Goal: Task Accomplishment & Management: Manage account settings

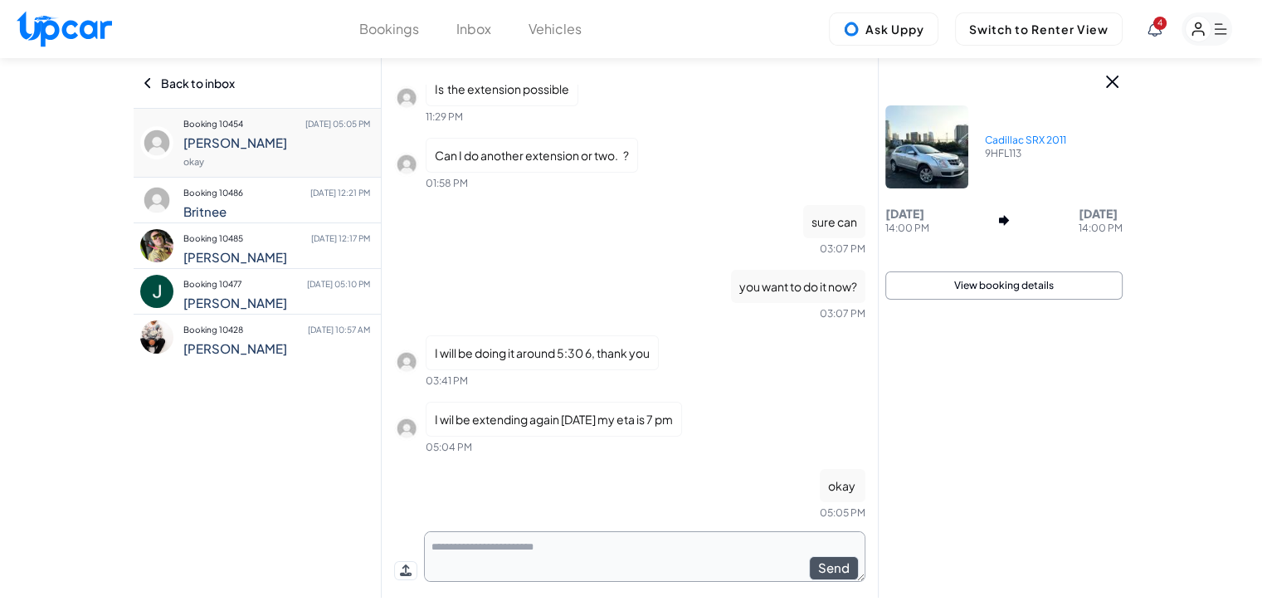
click at [1187, 27] on rect "button" at bounding box center [1198, 30] width 26 height 26
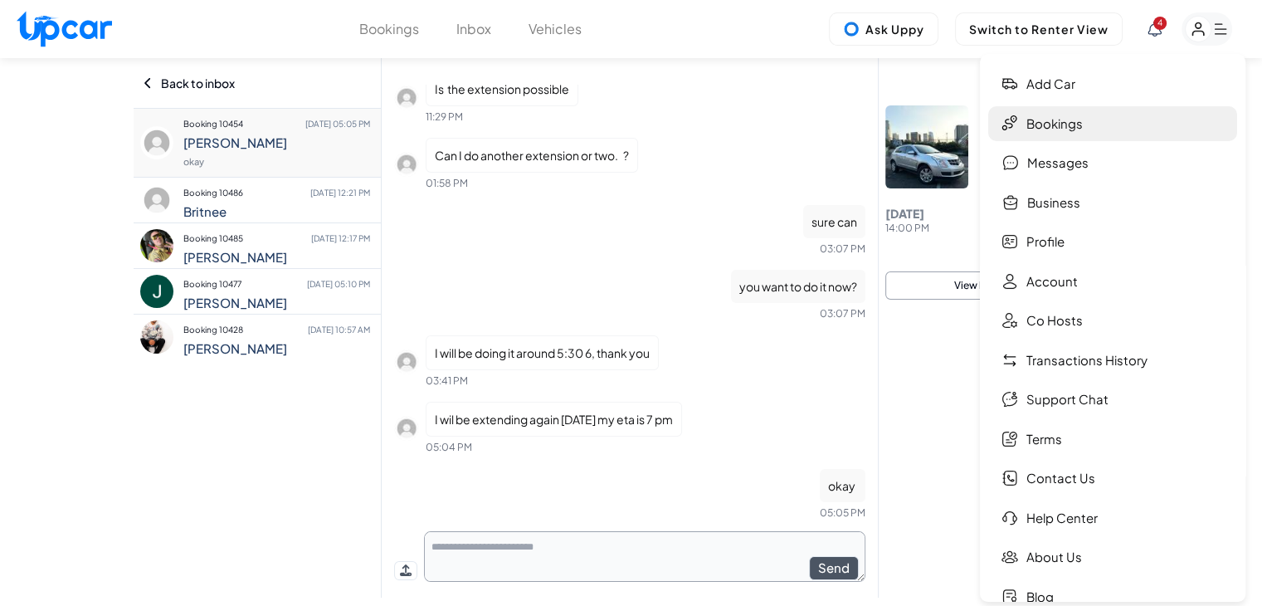
click at [1076, 129] on link "Bookings" at bounding box center [1112, 124] width 249 height 36
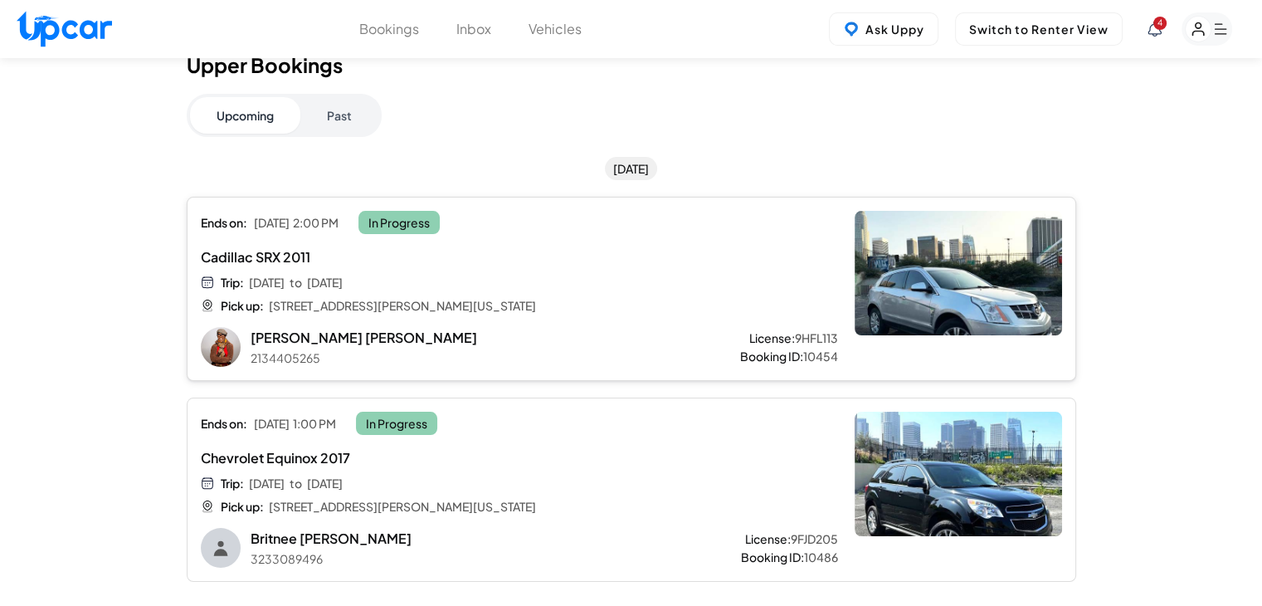
scroll to position [83, 0]
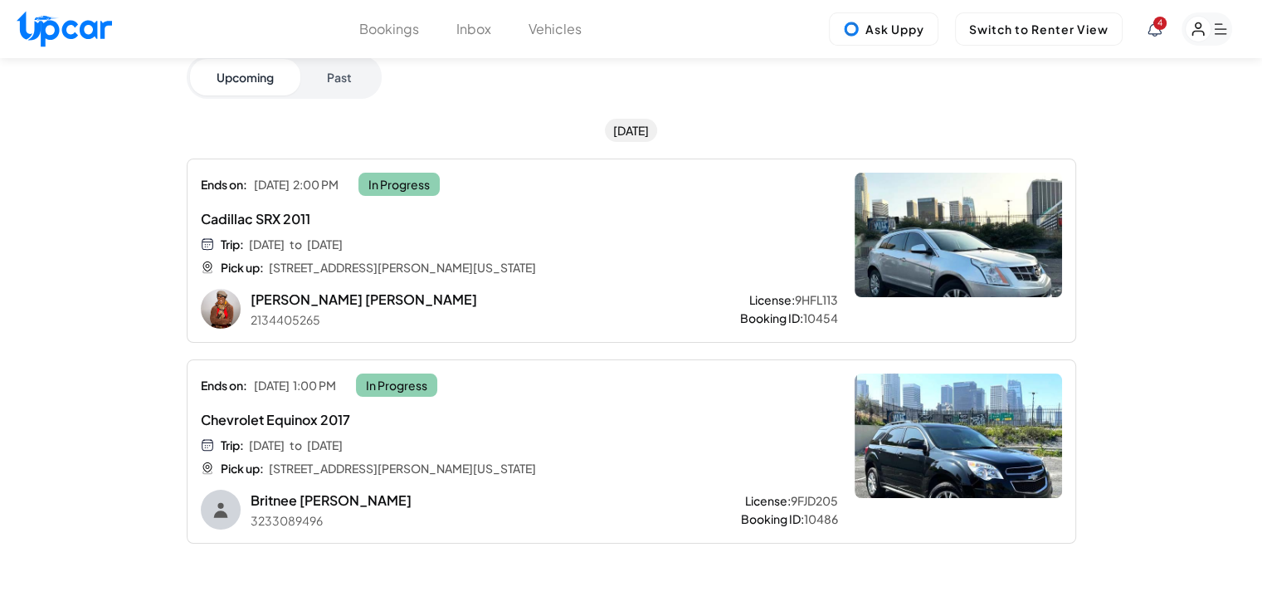
click at [1155, 36] on icon at bounding box center [1154, 29] width 13 height 15
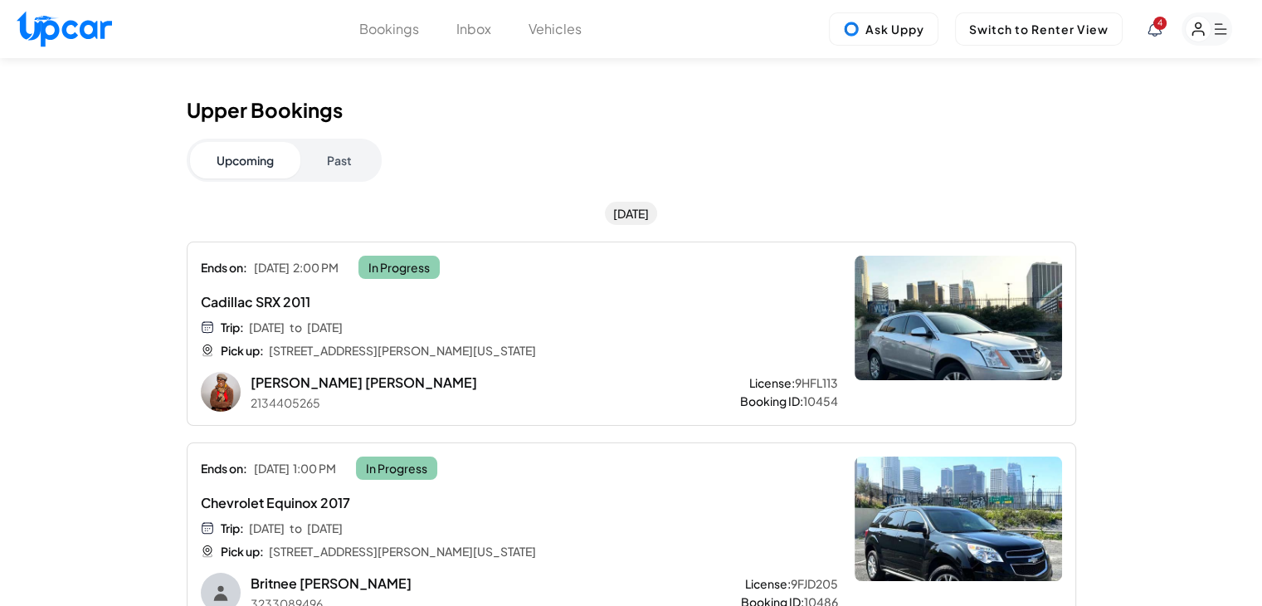
scroll to position [0, 0]
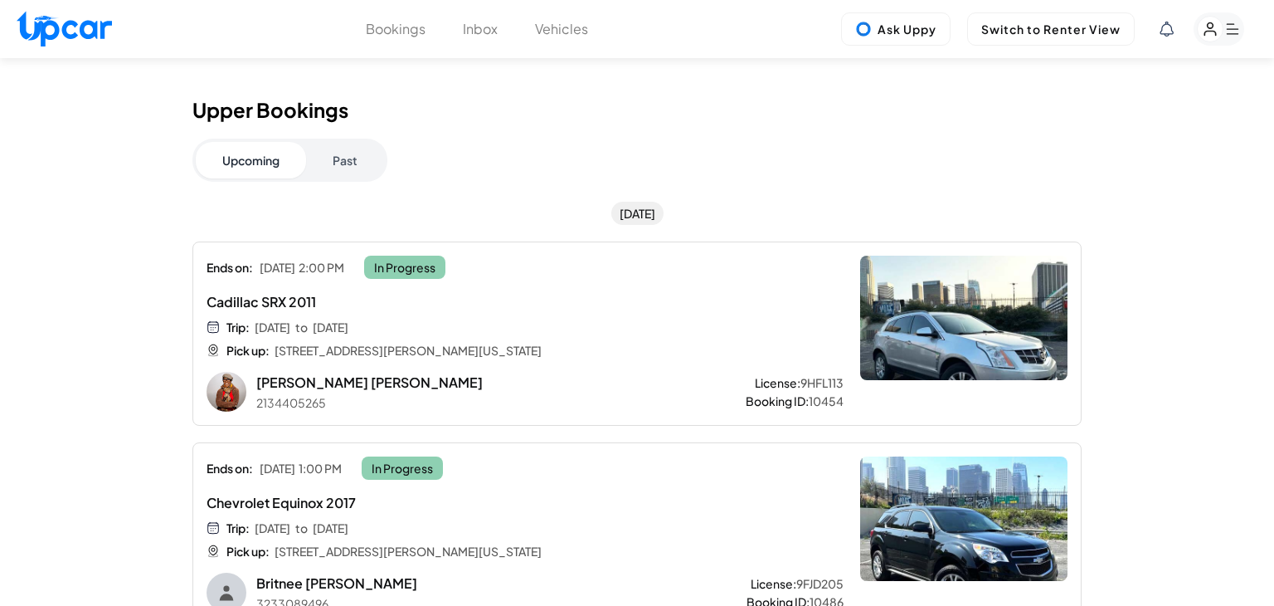
click at [1015, 153] on span "New Booking Request" at bounding box center [1060, 150] width 121 height 15
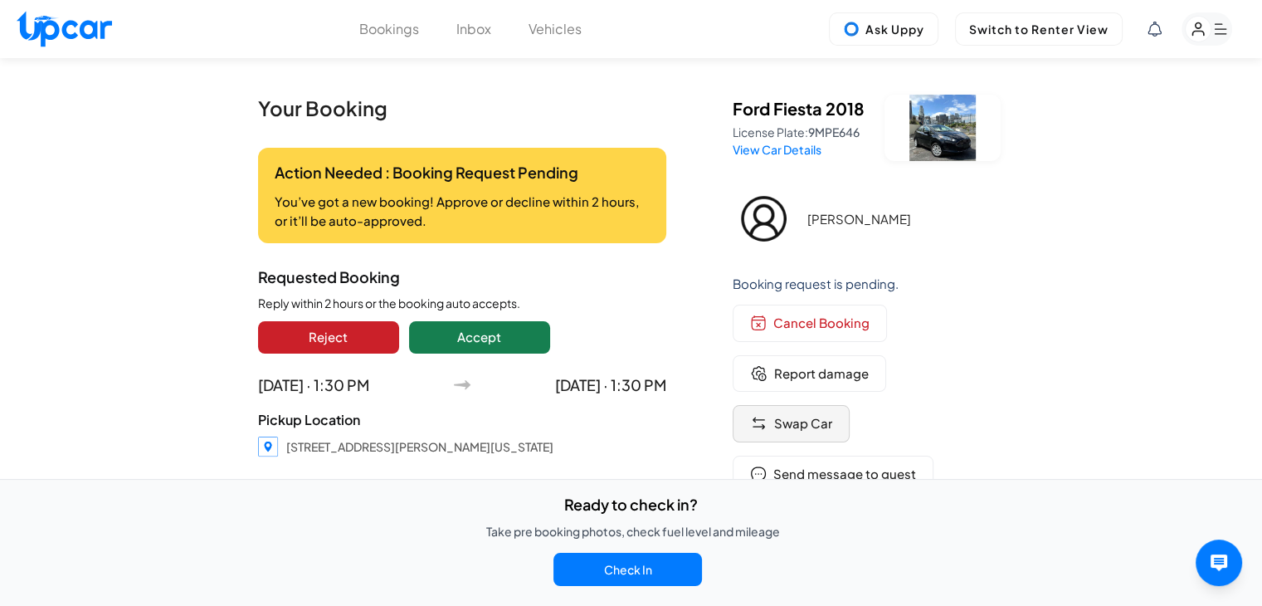
click at [806, 422] on span "Swap Car" at bounding box center [803, 423] width 58 height 19
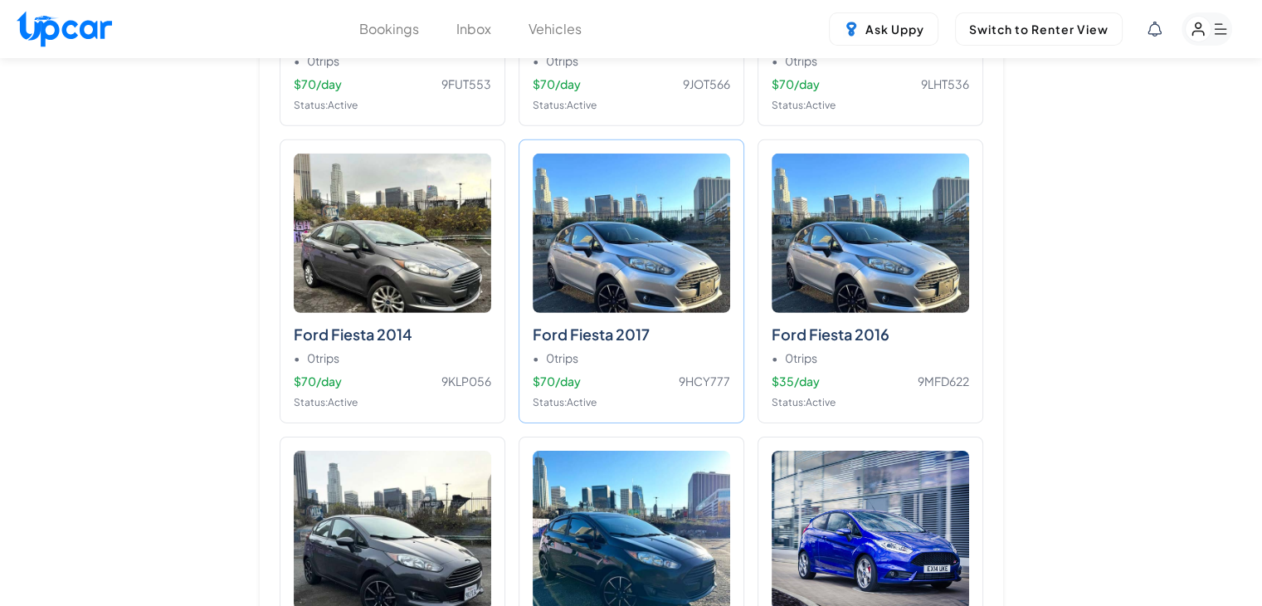
scroll to position [5226, 0]
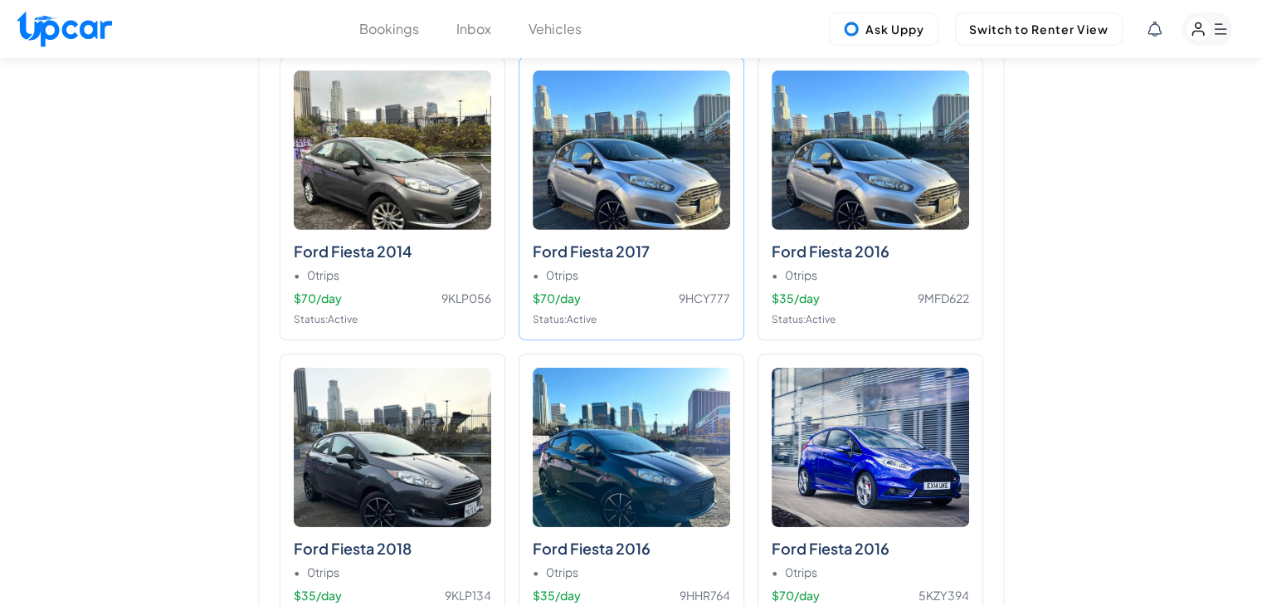
click at [674, 266] on div "• 0 trips" at bounding box center [631, 274] width 197 height 17
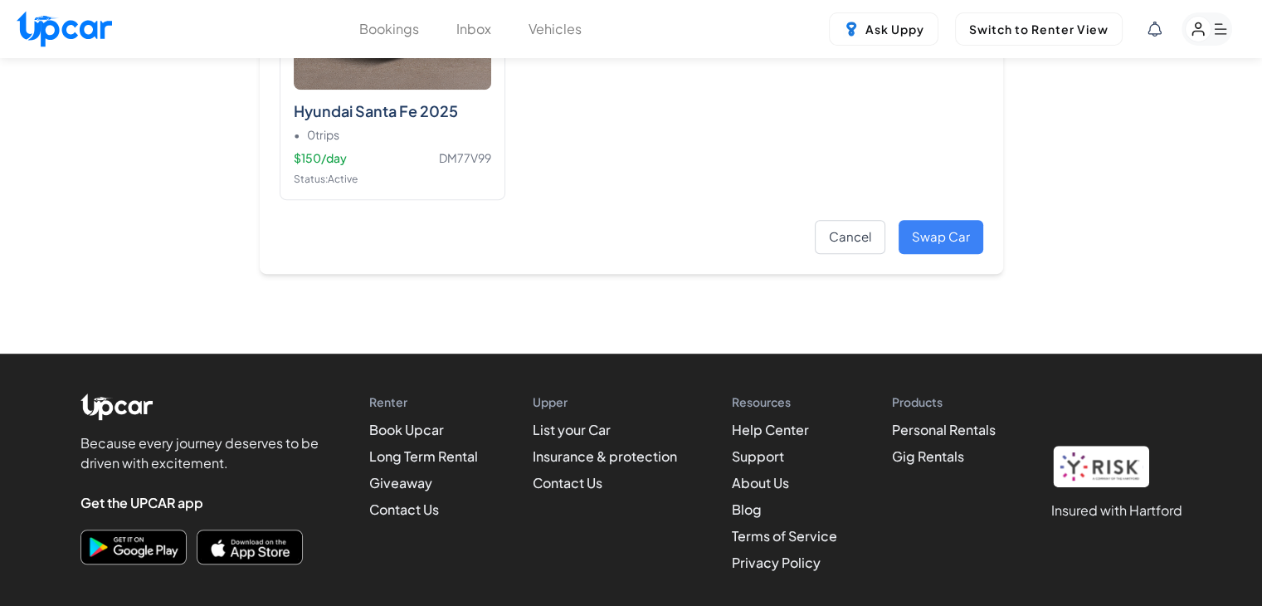
scroll to position [13382, 0]
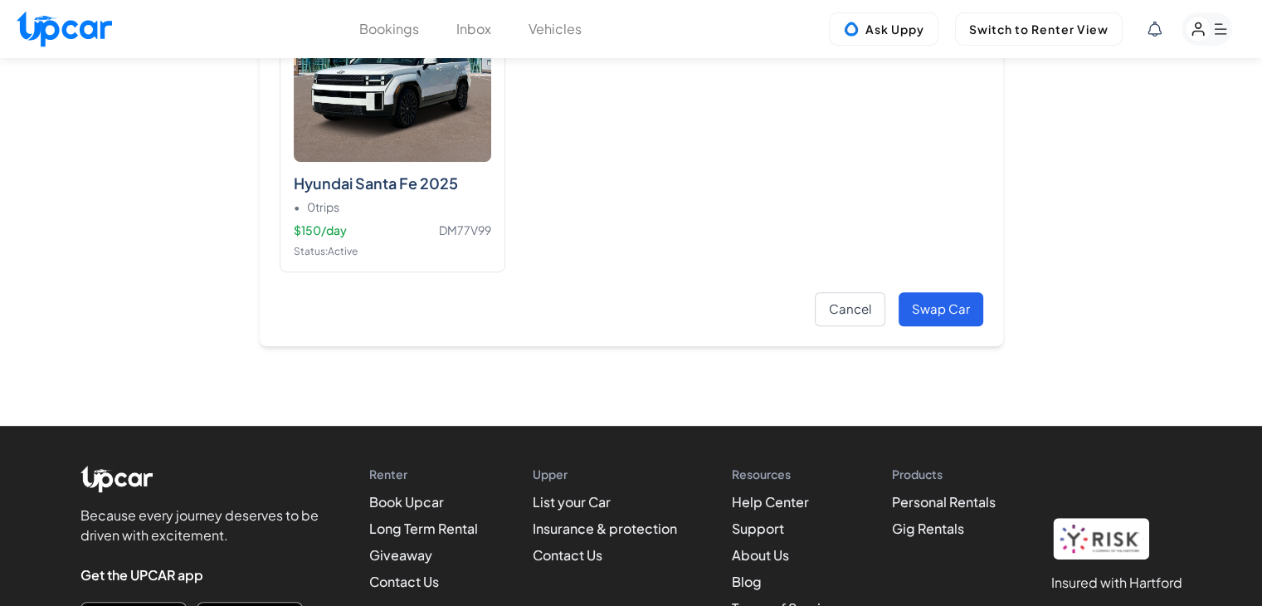
click at [946, 292] on button "Swap Car" at bounding box center [940, 309] width 85 height 34
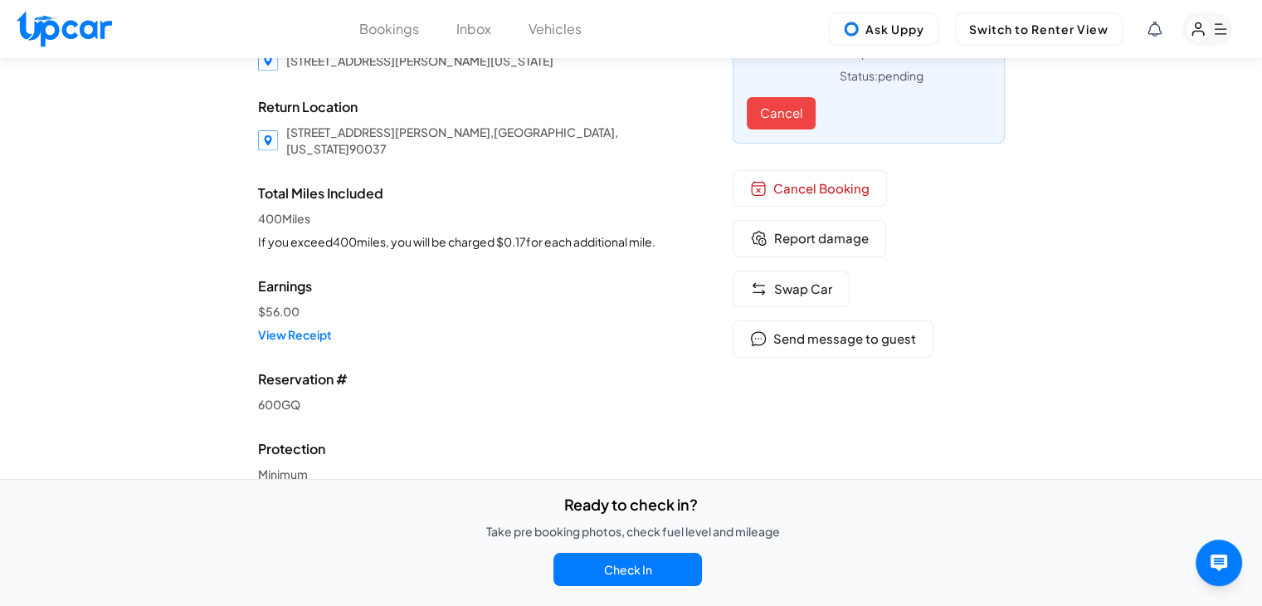
scroll to position [415, 0]
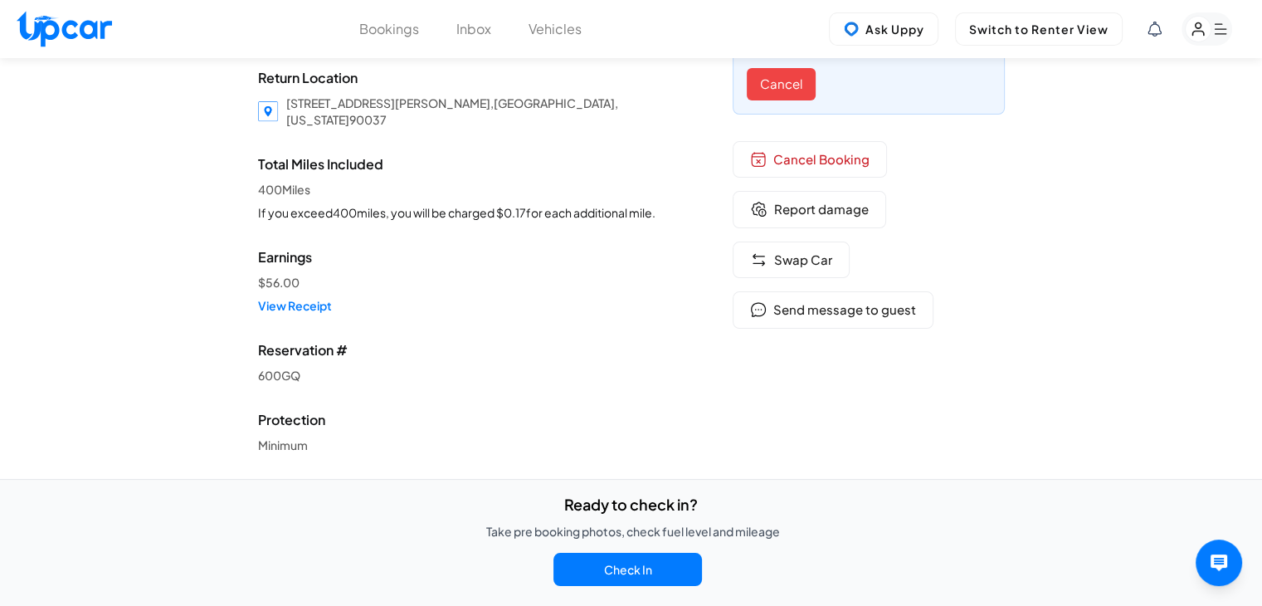
click at [1185, 178] on div "Your Booking Action Needed : Booking Request Pending You’ve got a new booking! …" at bounding box center [631, 167] width 1262 height 1049
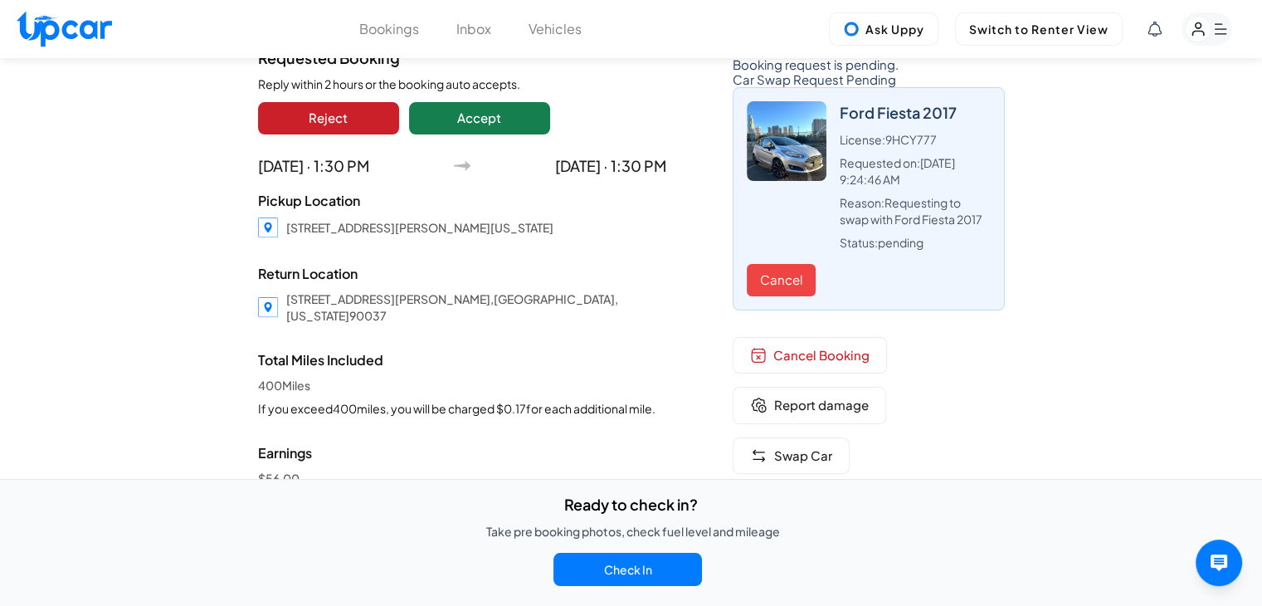
scroll to position [0, 0]
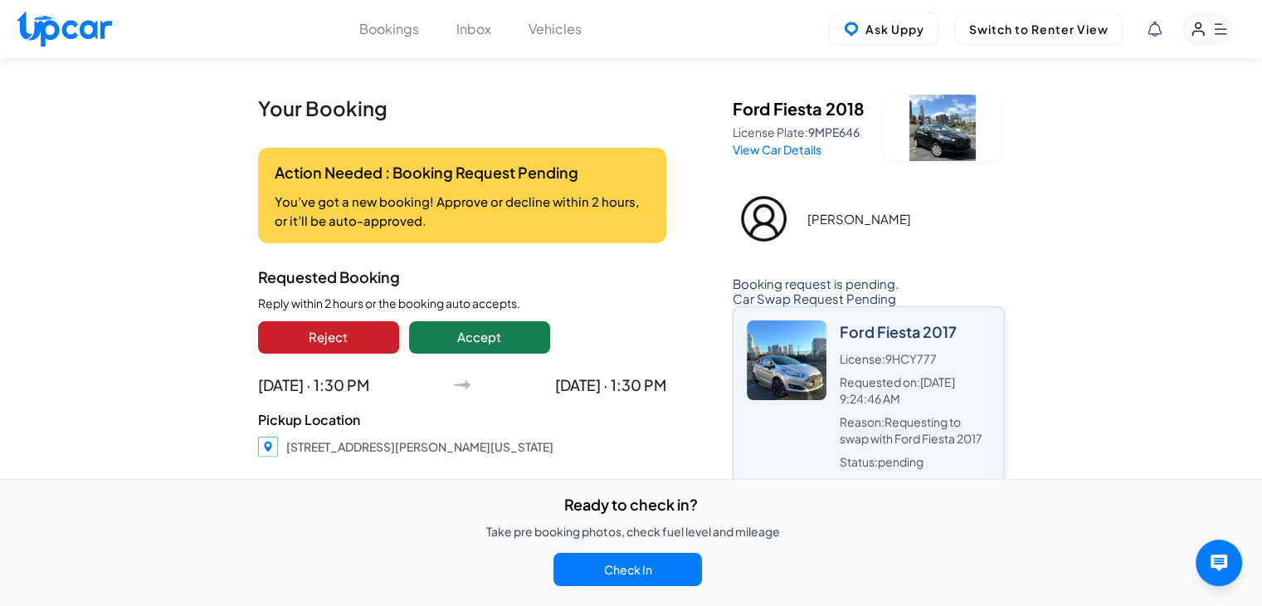
click at [1193, 27] on rect "button" at bounding box center [1198, 30] width 26 height 26
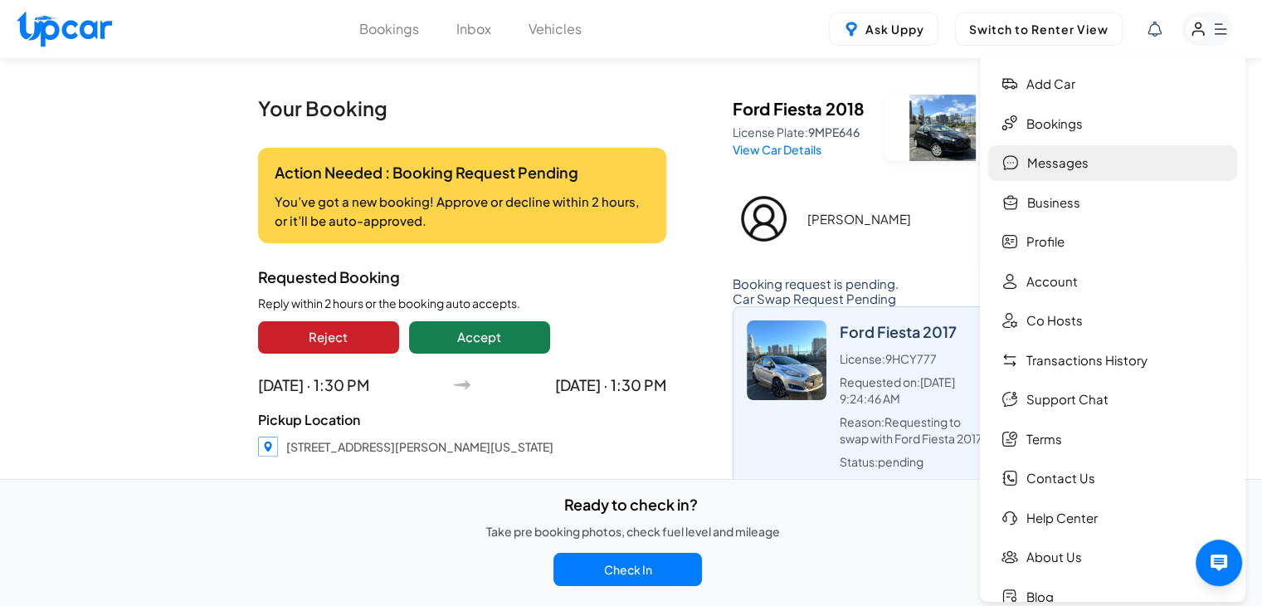
click at [1108, 167] on link "Messages" at bounding box center [1112, 163] width 249 height 36
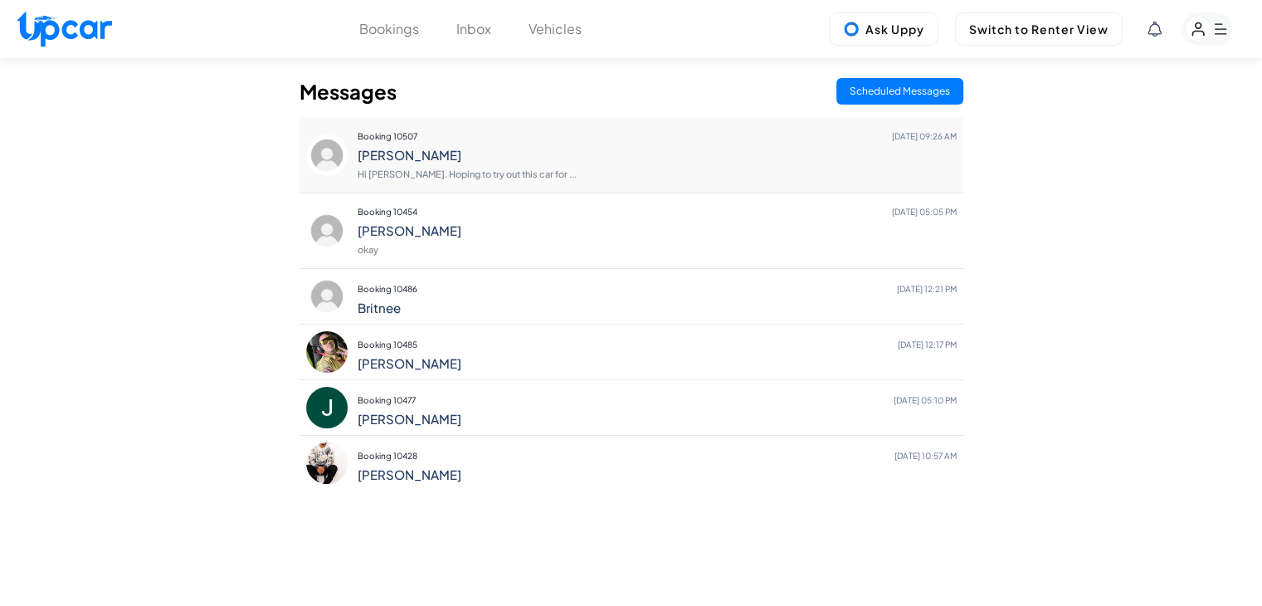
click at [630, 187] on div "Booking 10507 Oct 15 09:26 AM Brian Hi Ihor. Hoping to try out this car for ..." at bounding box center [631, 155] width 664 height 75
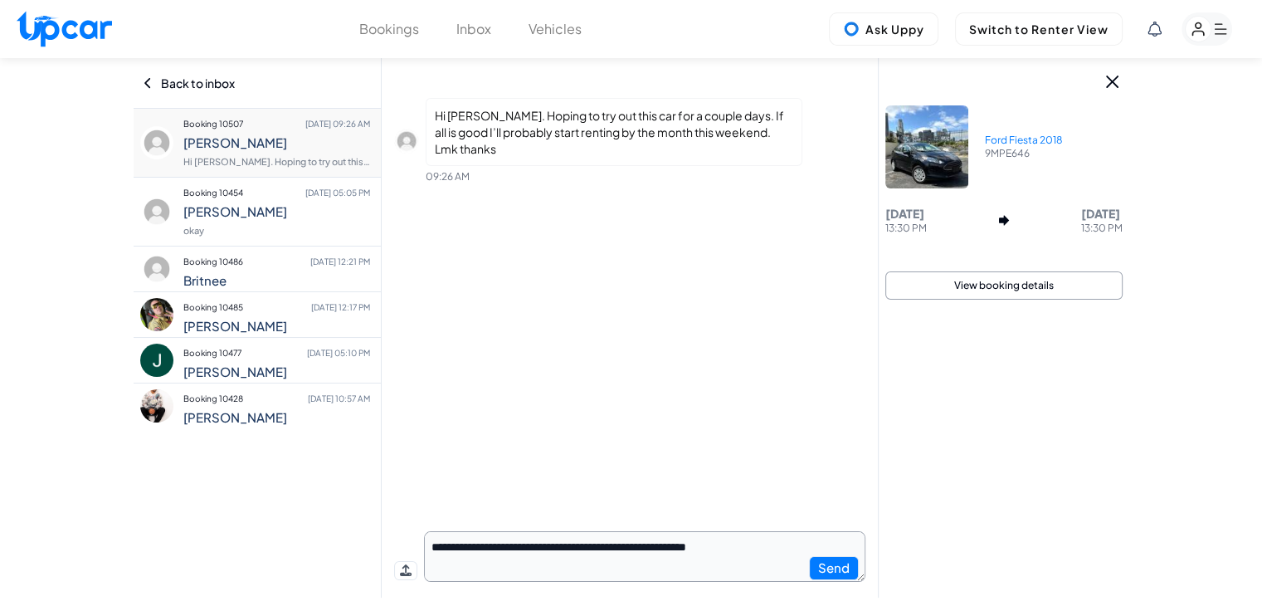
type textarea "**********"
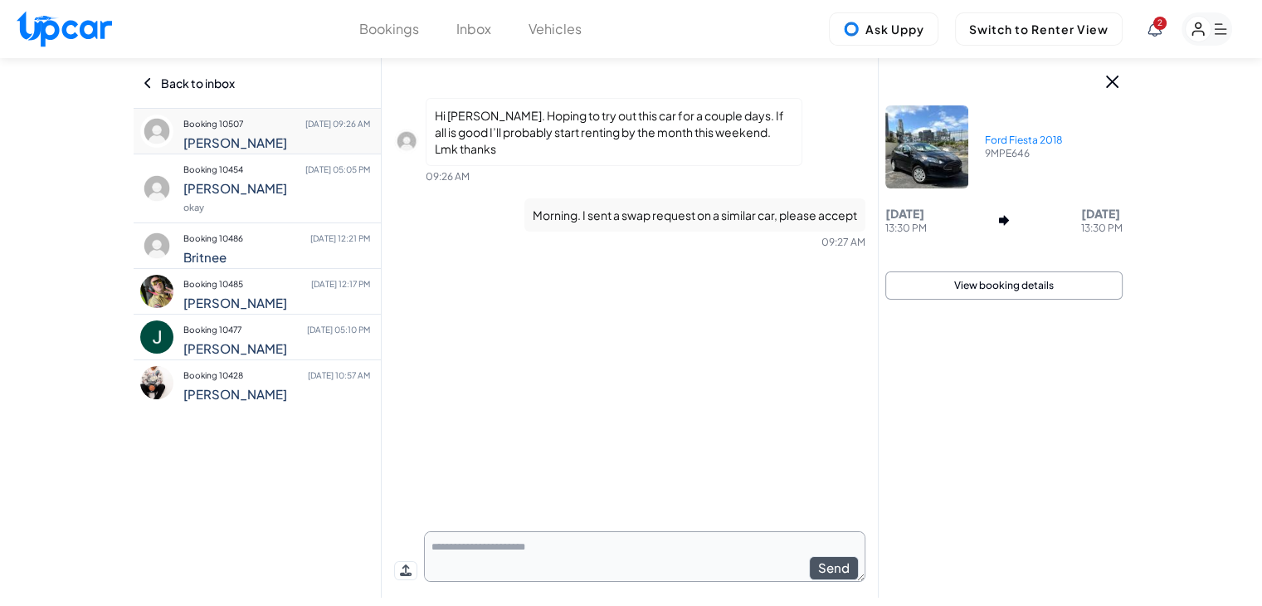
click at [1158, 32] on icon at bounding box center [1154, 29] width 14 height 15
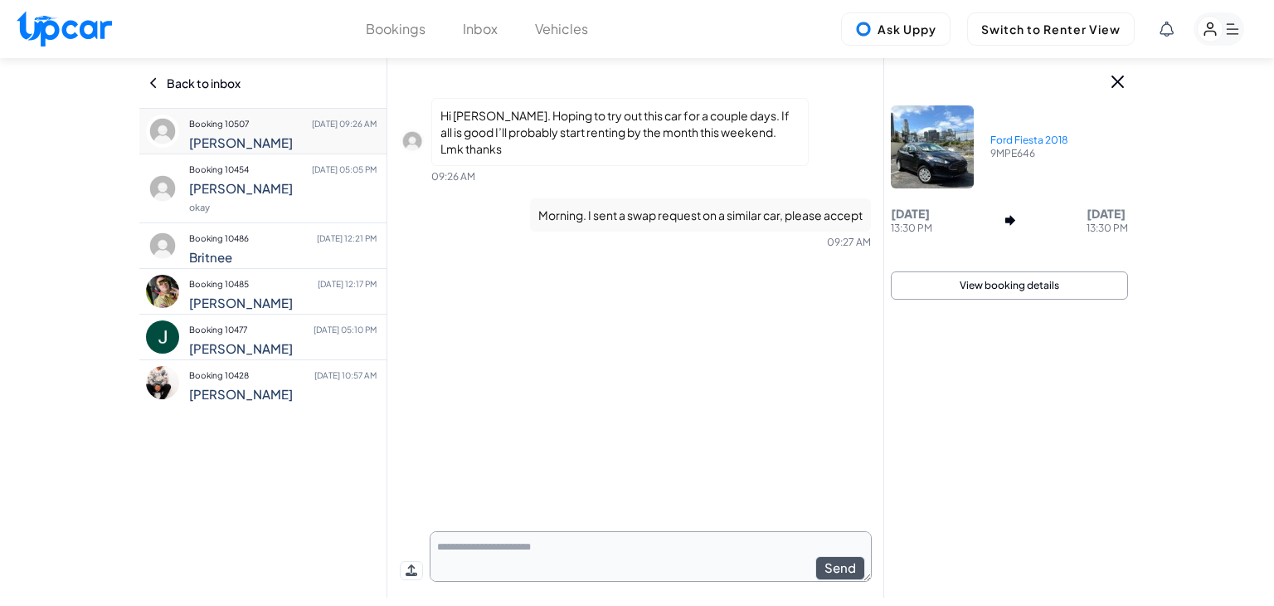
click at [1203, 30] on div at bounding box center [637, 303] width 1274 height 606
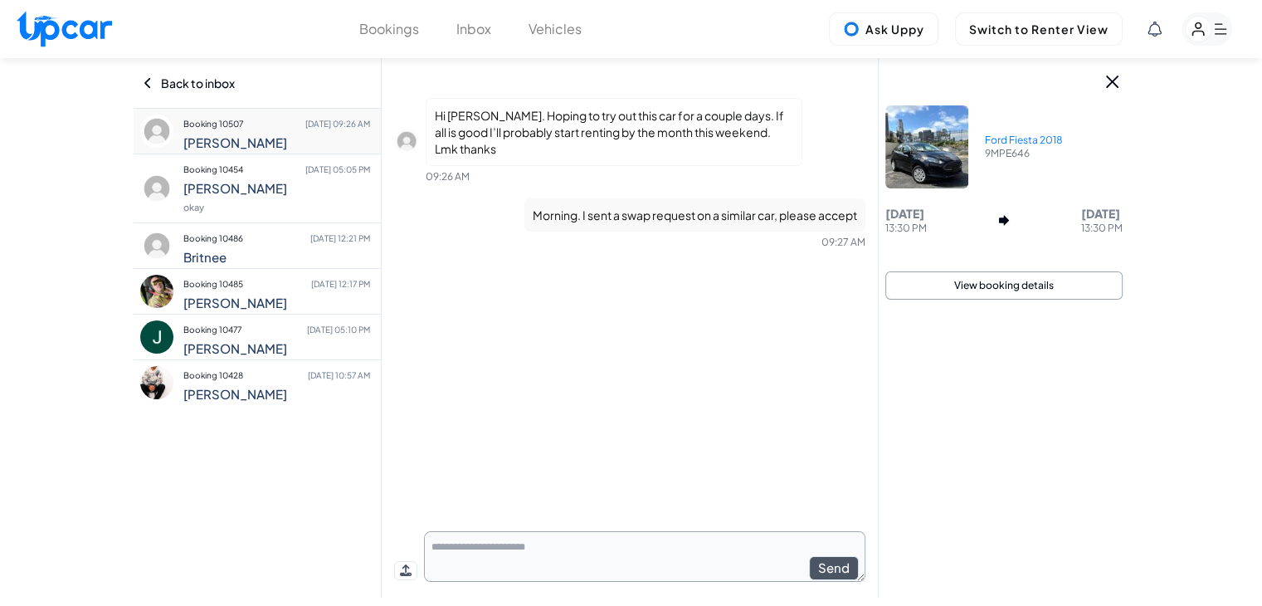
click at [1203, 30] on rect "button" at bounding box center [1198, 30] width 26 height 26
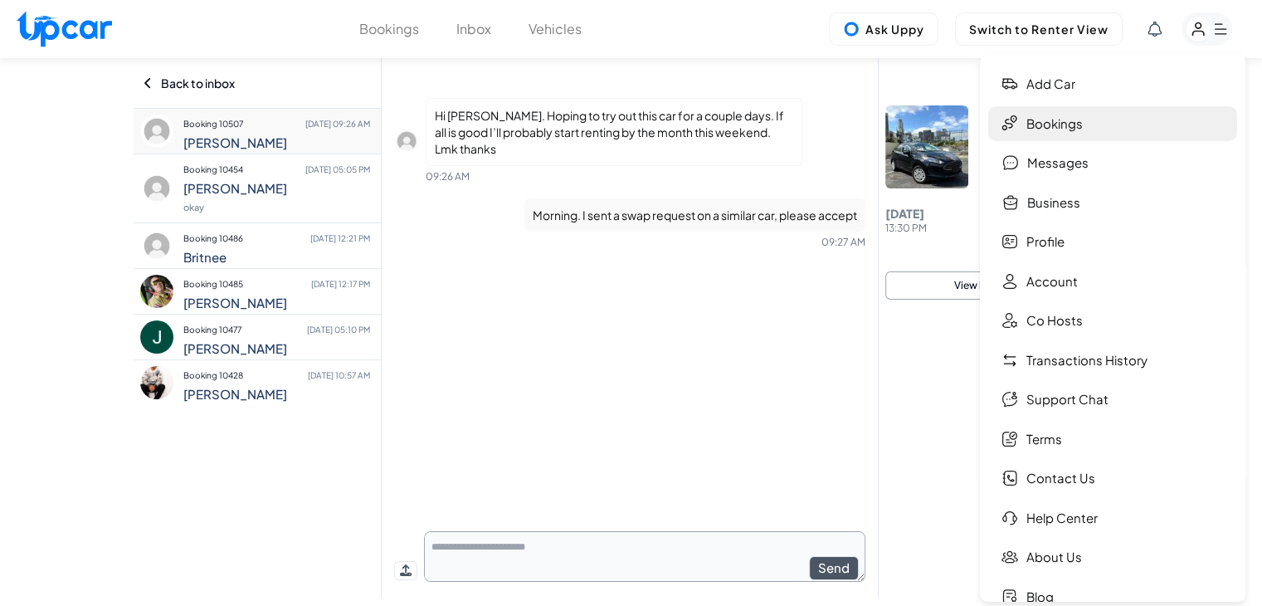
click at [1088, 133] on link "Bookings" at bounding box center [1112, 124] width 249 height 36
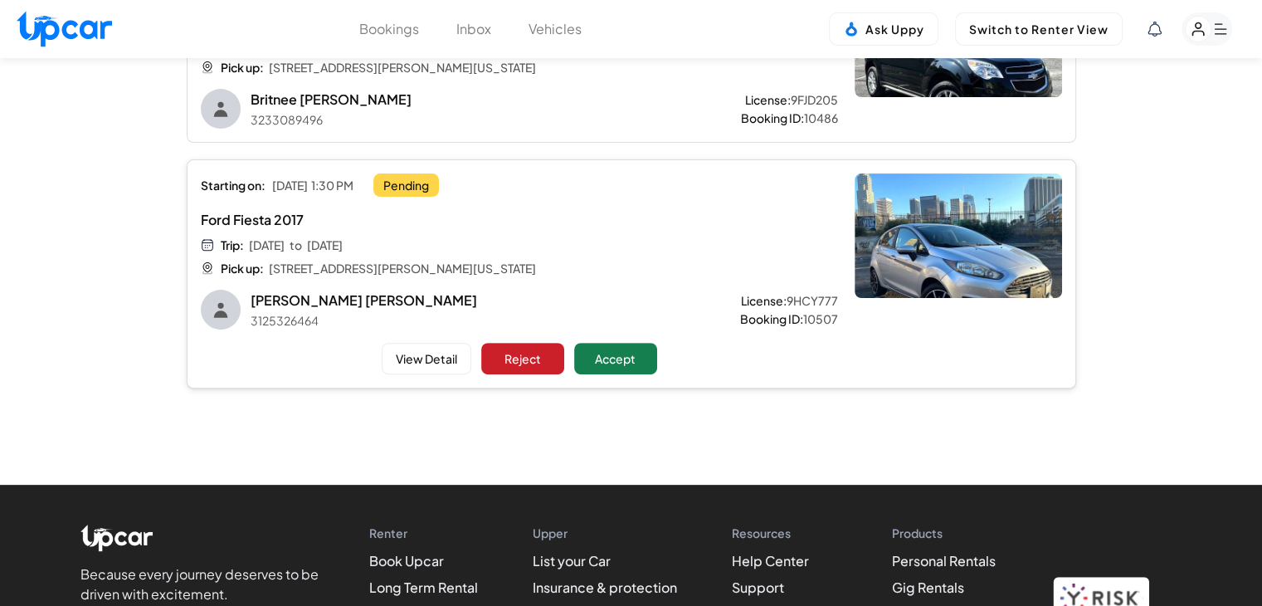
scroll to position [498, 0]
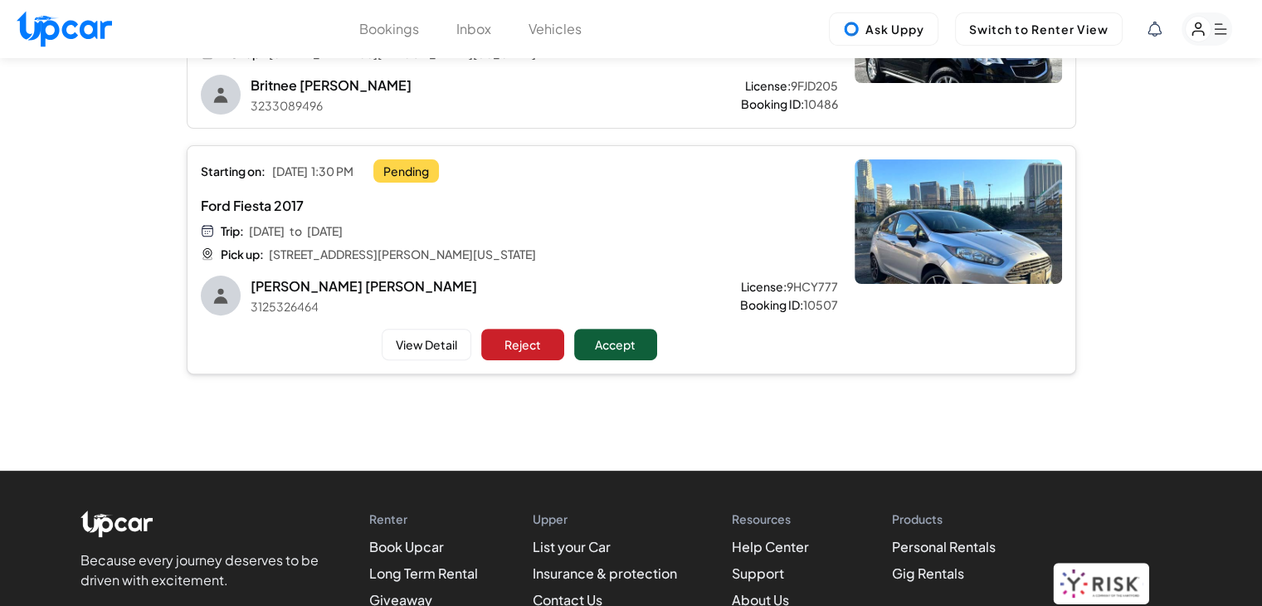
click at [640, 346] on button "Accept" at bounding box center [615, 344] width 83 height 32
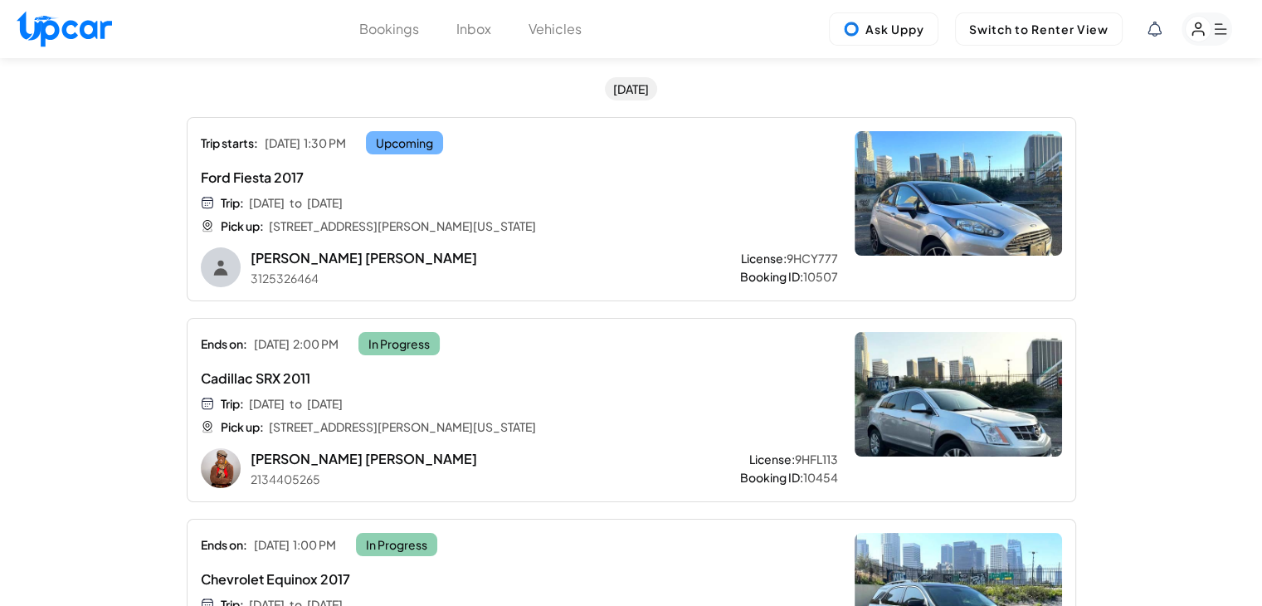
scroll to position [123, 0]
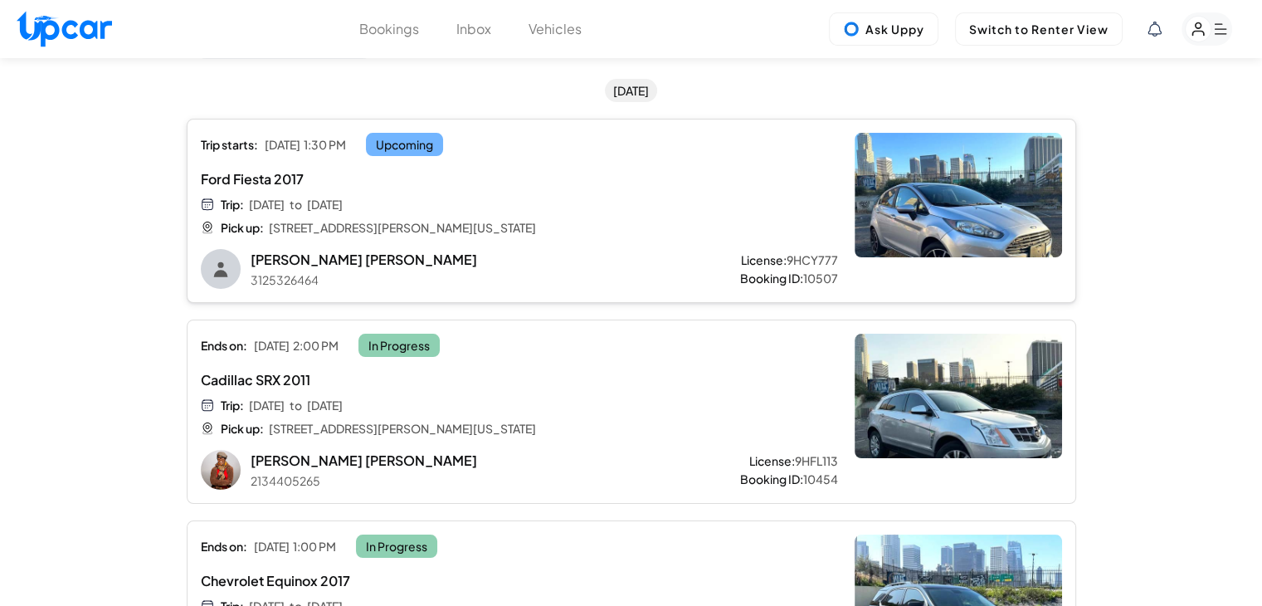
click at [786, 233] on div "Ford Fiesta 2017 Trip: Wed, Oct 15 to Fri, Oct 17 Pick up: 4500 South Figueroa …" at bounding box center [519, 202] width 637 height 66
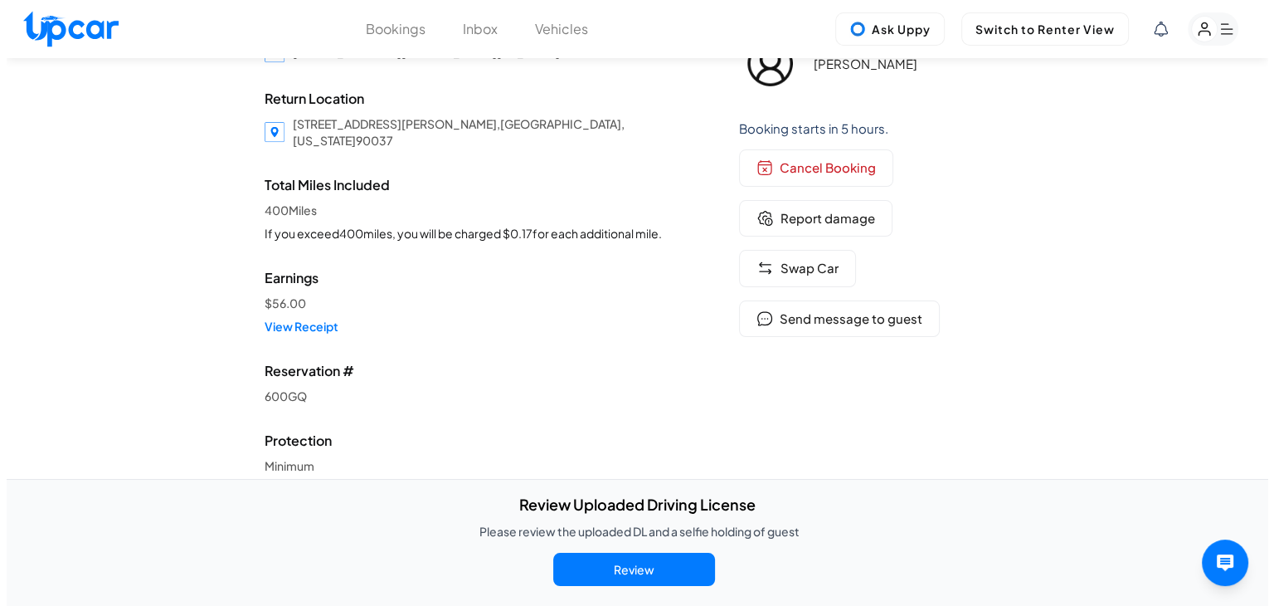
scroll to position [166, 0]
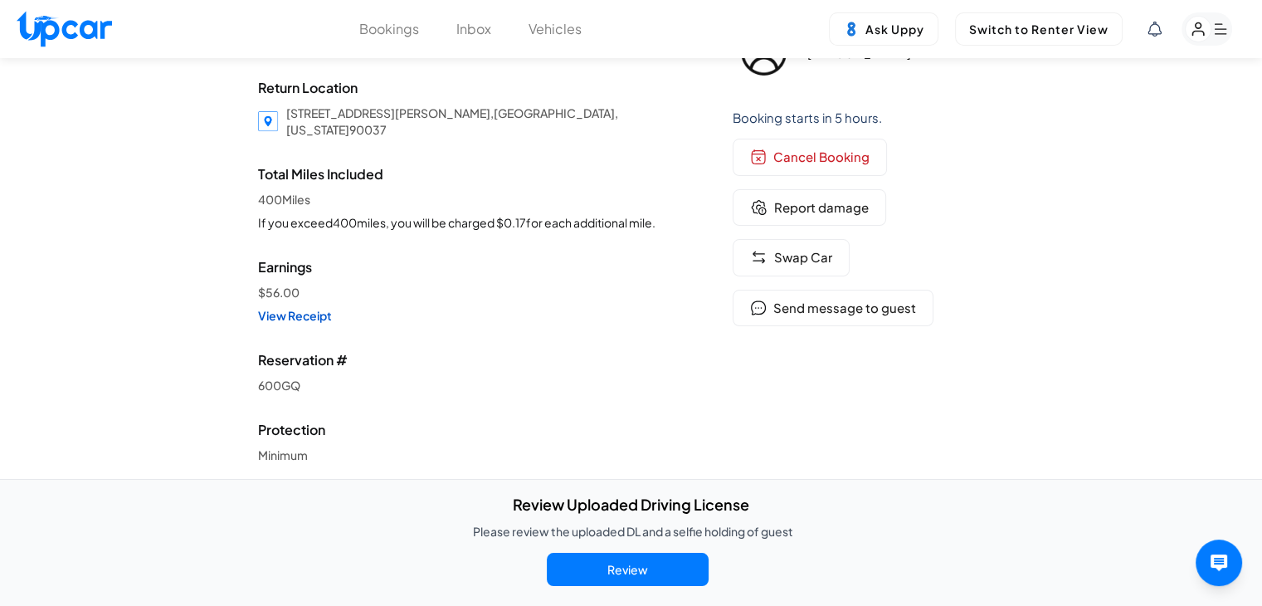
click at [293, 307] on link "View Receipt" at bounding box center [462, 315] width 408 height 17
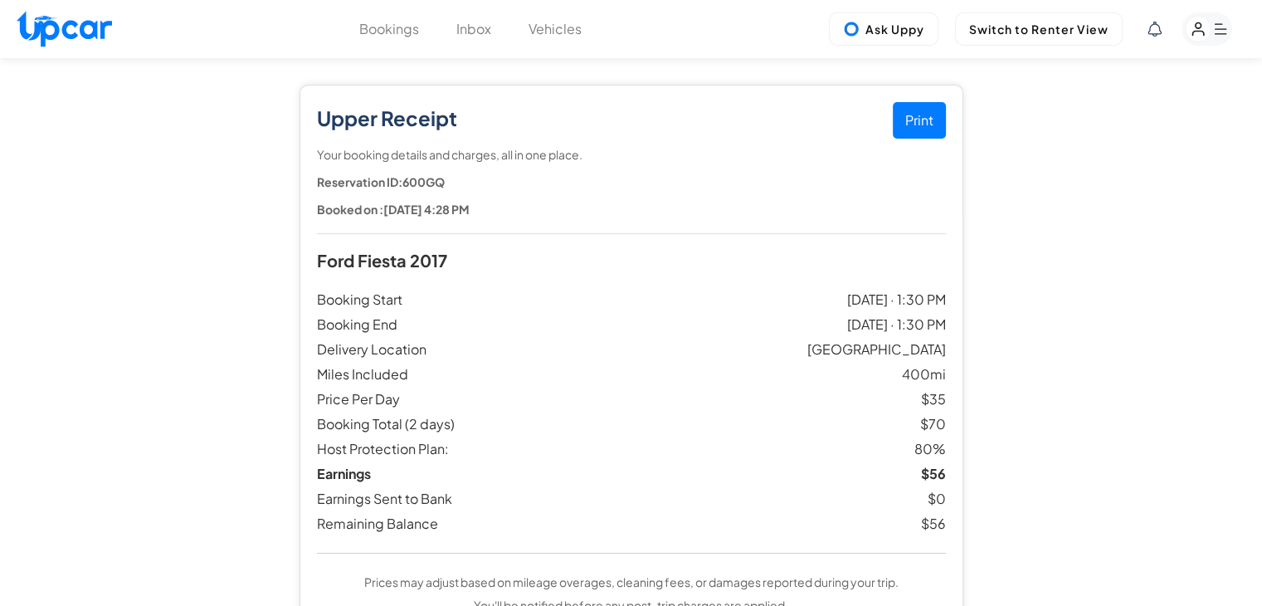
click at [547, 37] on button "Vehicles" at bounding box center [554, 29] width 53 height 20
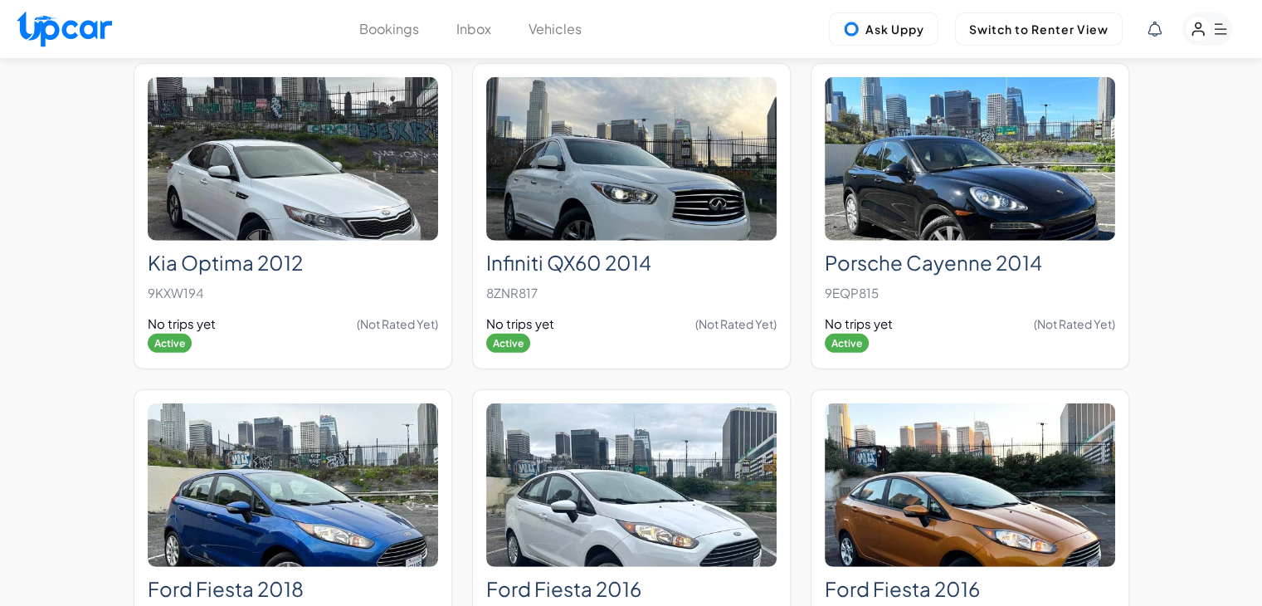
scroll to position [4977, 0]
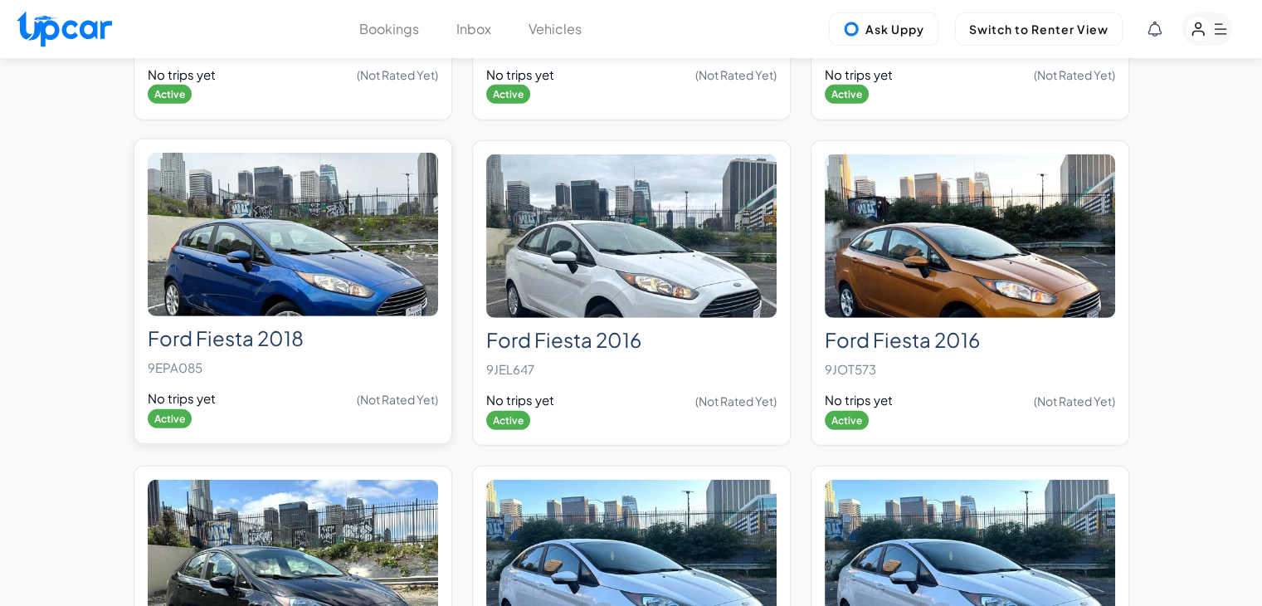
click at [221, 250] on img at bounding box center [293, 234] width 290 height 163
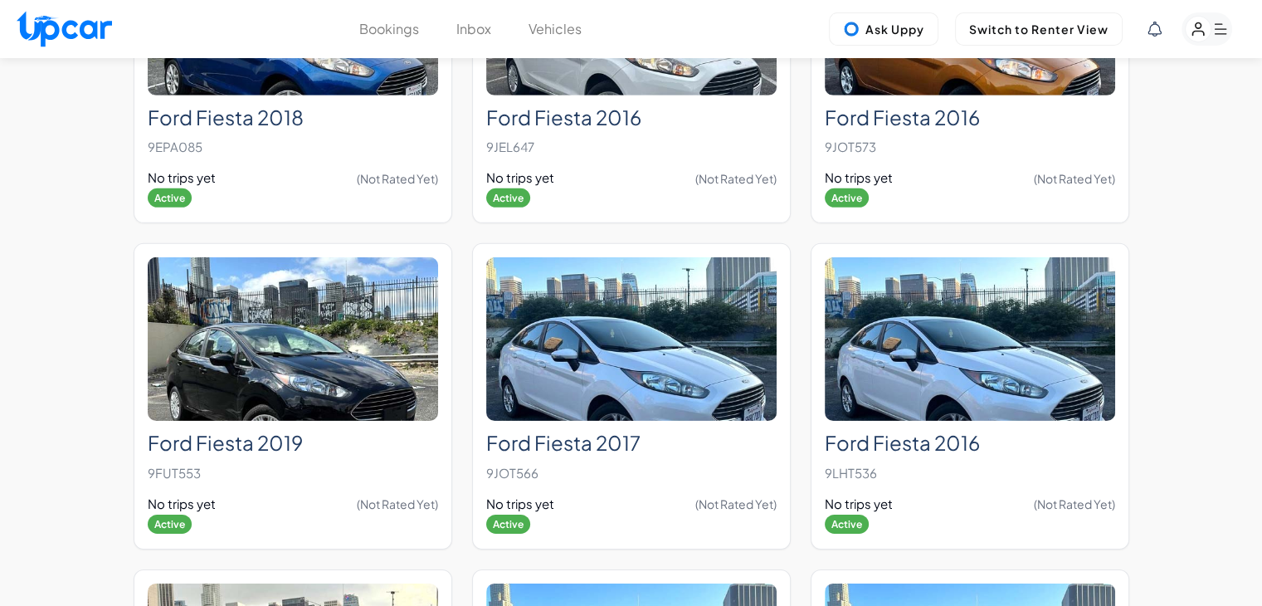
scroll to position [5166, 0]
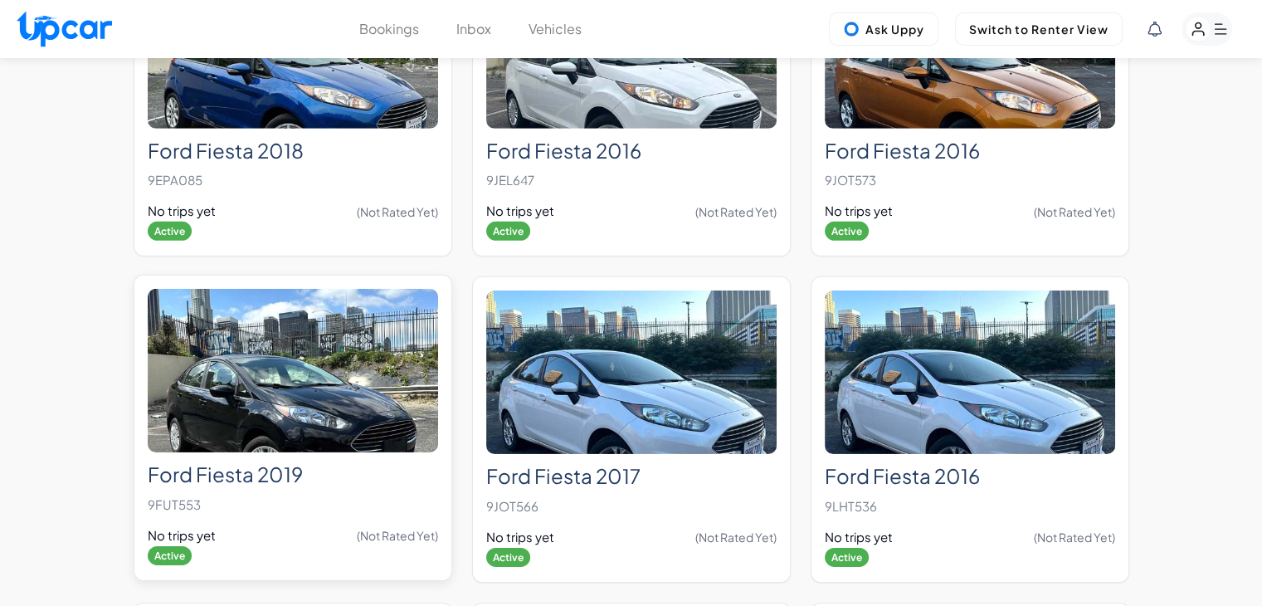
click at [352, 294] on img at bounding box center [293, 370] width 290 height 163
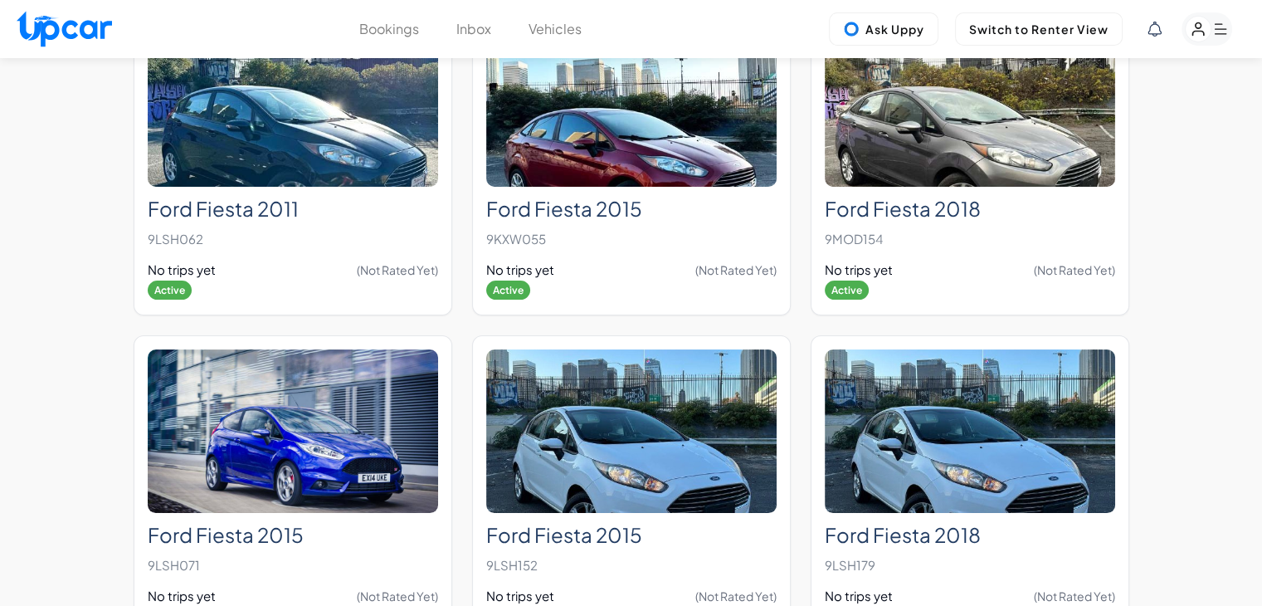
scroll to position [6825, 0]
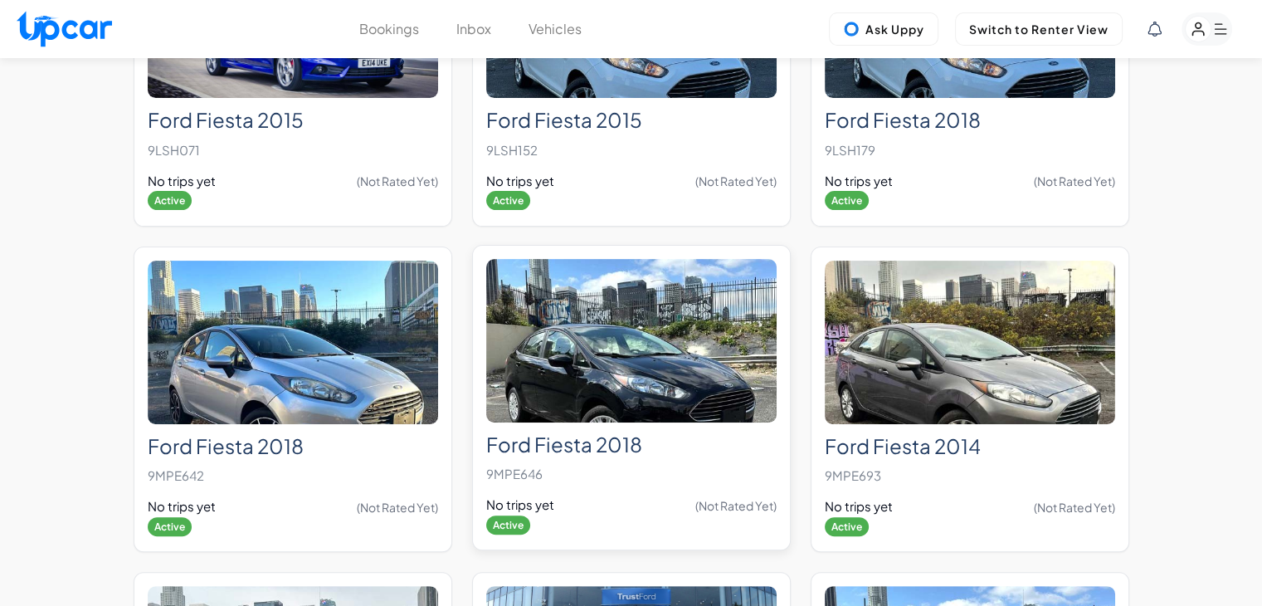
click at [698, 326] on img at bounding box center [631, 340] width 290 height 163
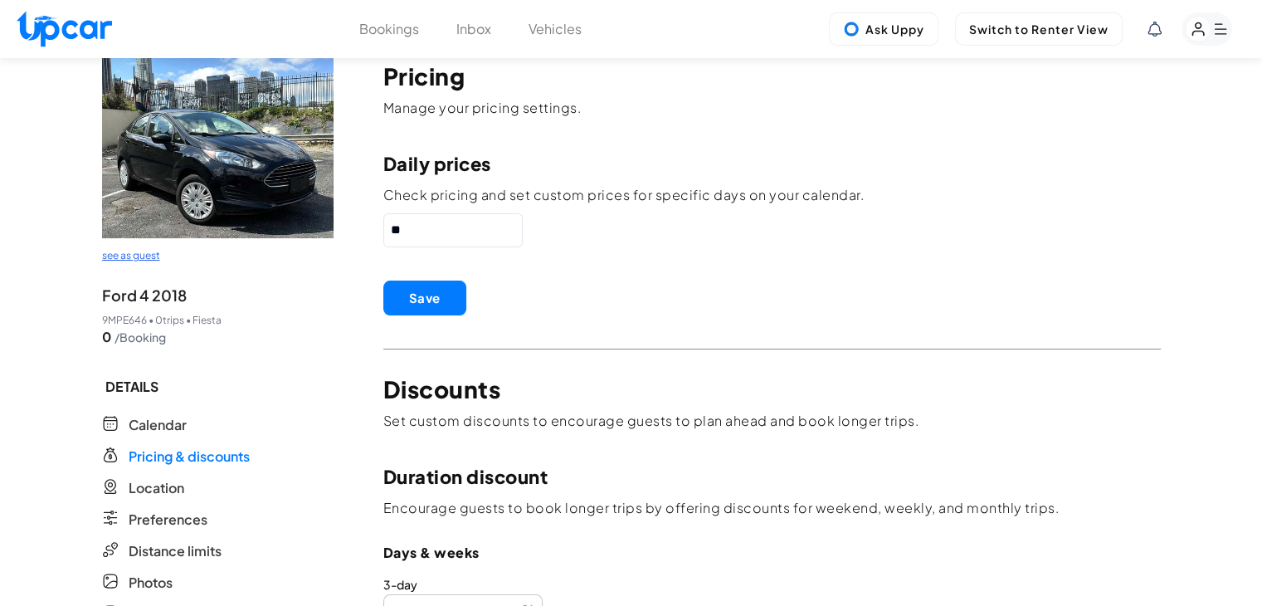
scroll to position [415, 0]
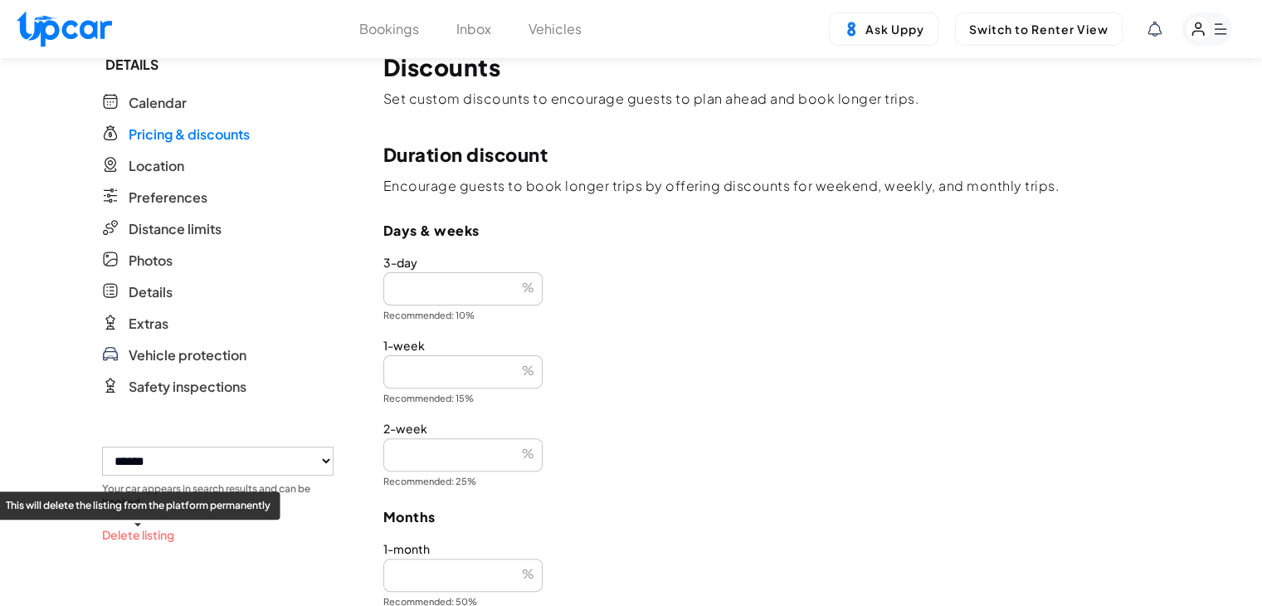
click at [145, 531] on button "Delete listing" at bounding box center [138, 534] width 72 height 17
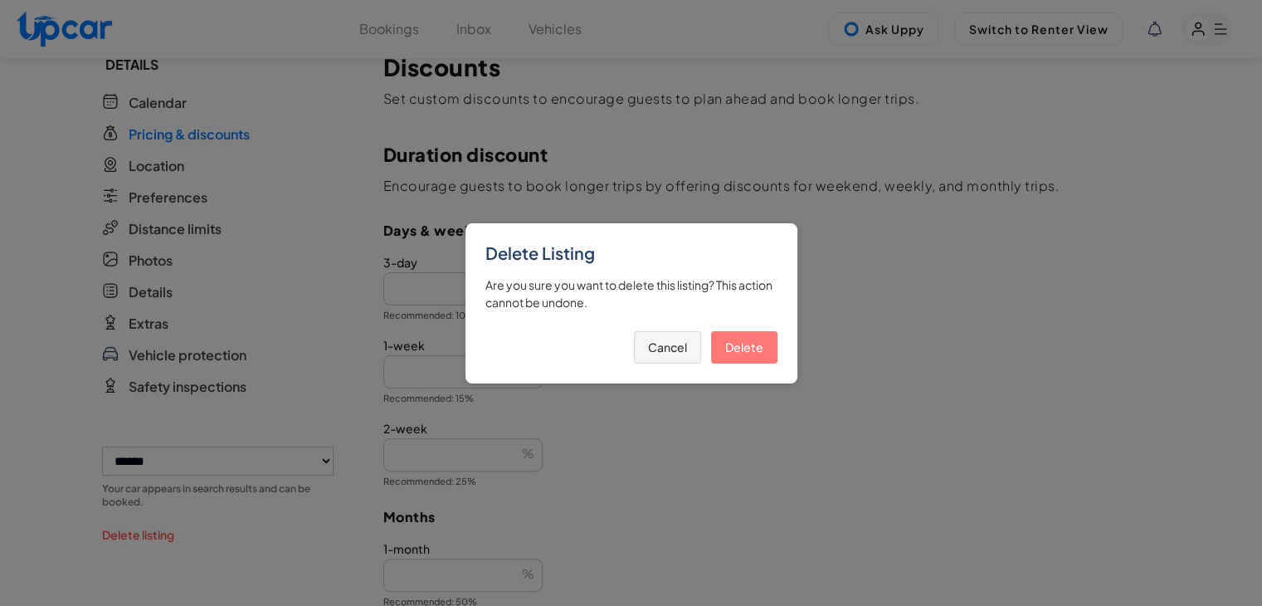
click at [747, 356] on button "Delete" at bounding box center [744, 347] width 66 height 32
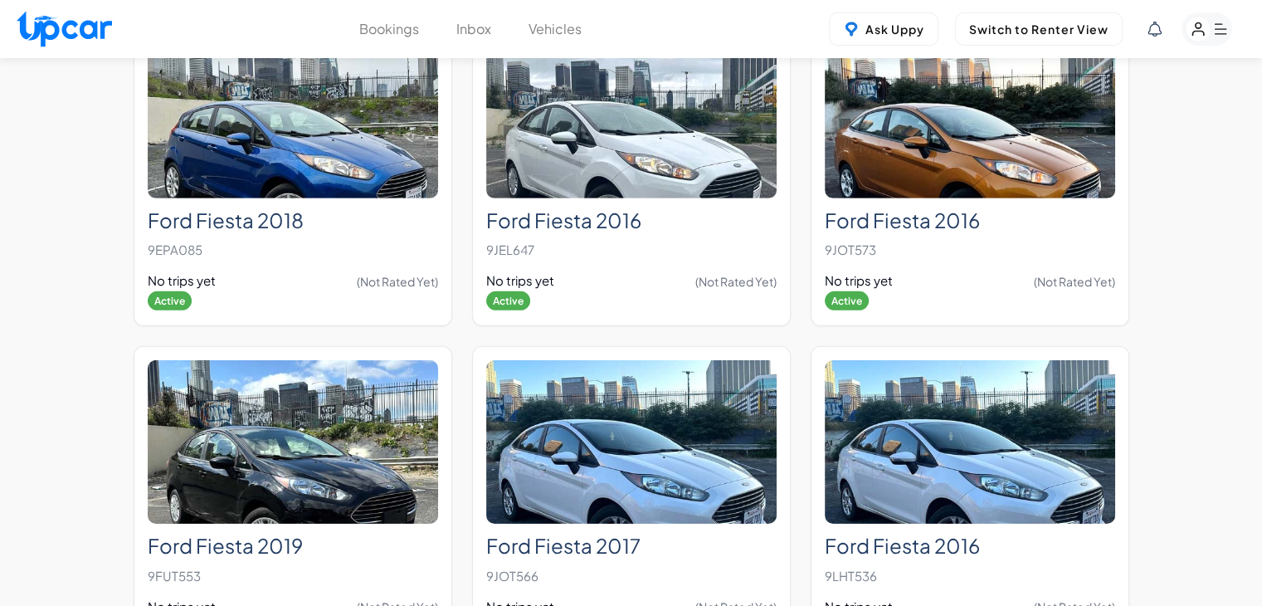
scroll to position [5226, 0]
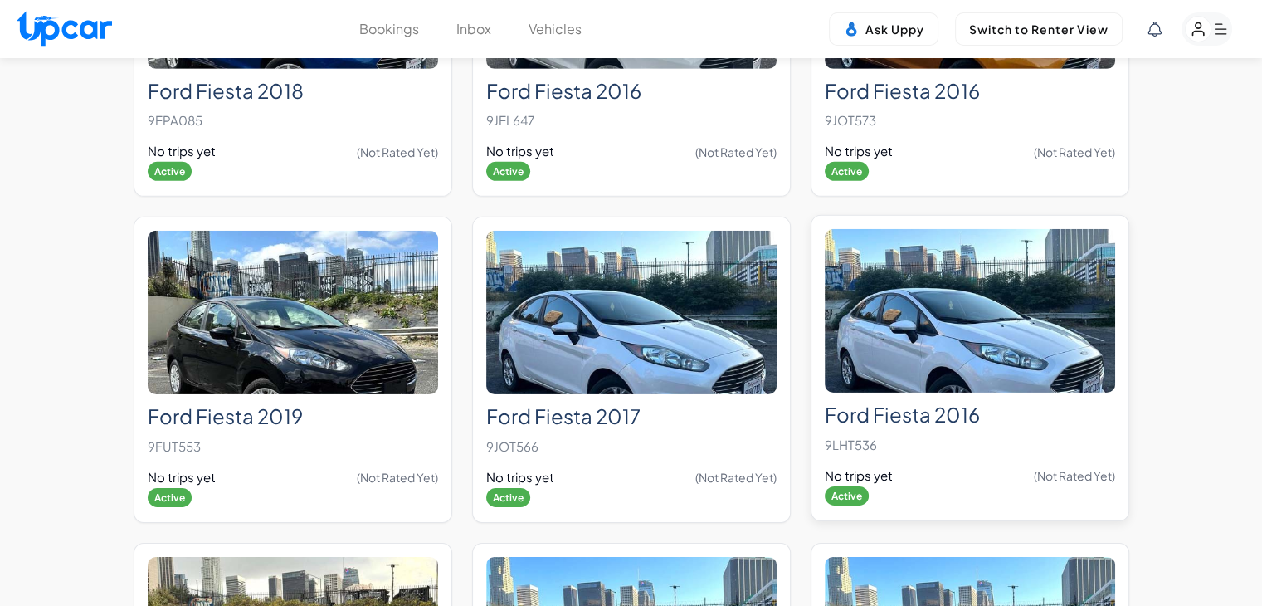
click at [926, 290] on img at bounding box center [970, 310] width 290 height 163
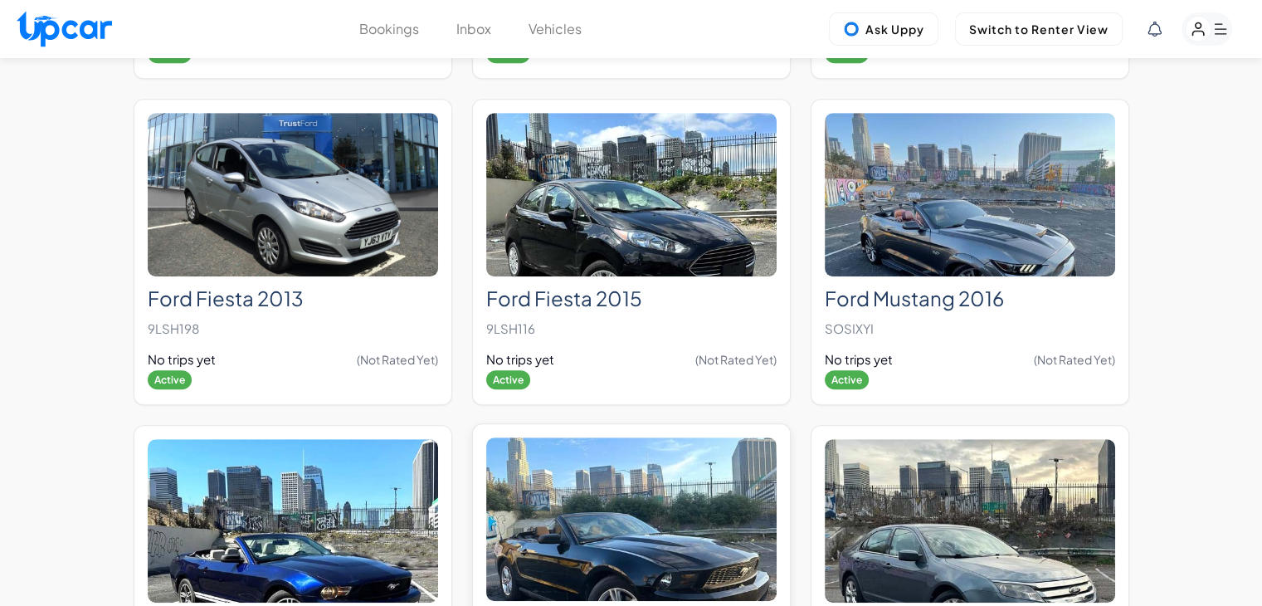
scroll to position [7228, 0]
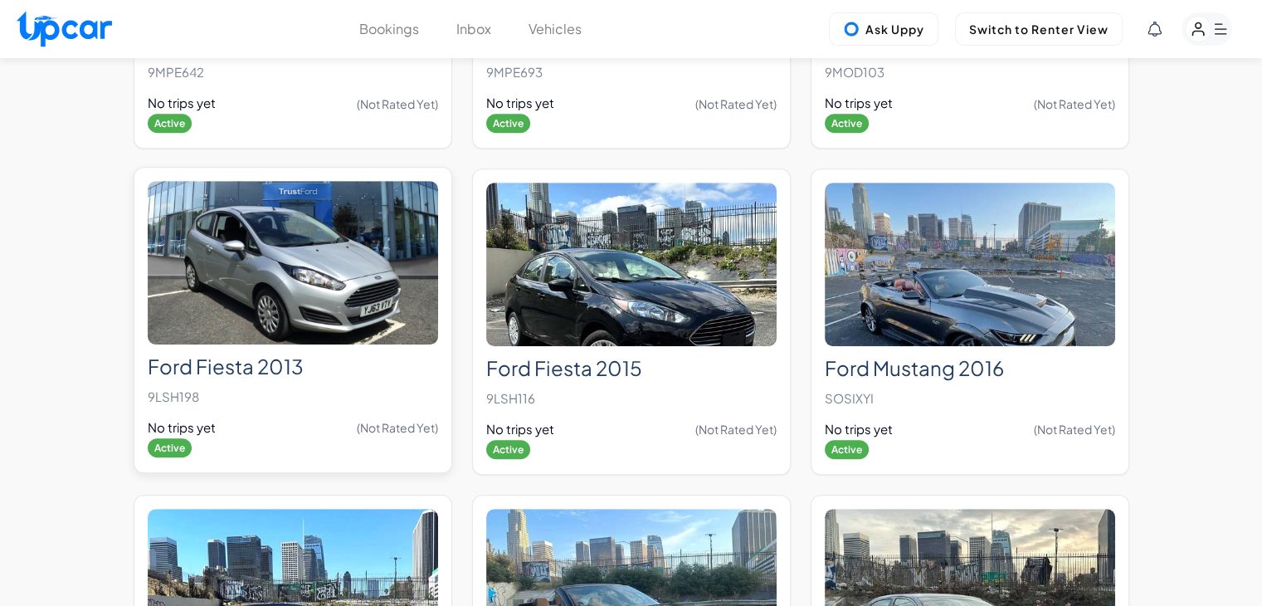
click at [325, 255] on img at bounding box center [293, 262] width 290 height 163
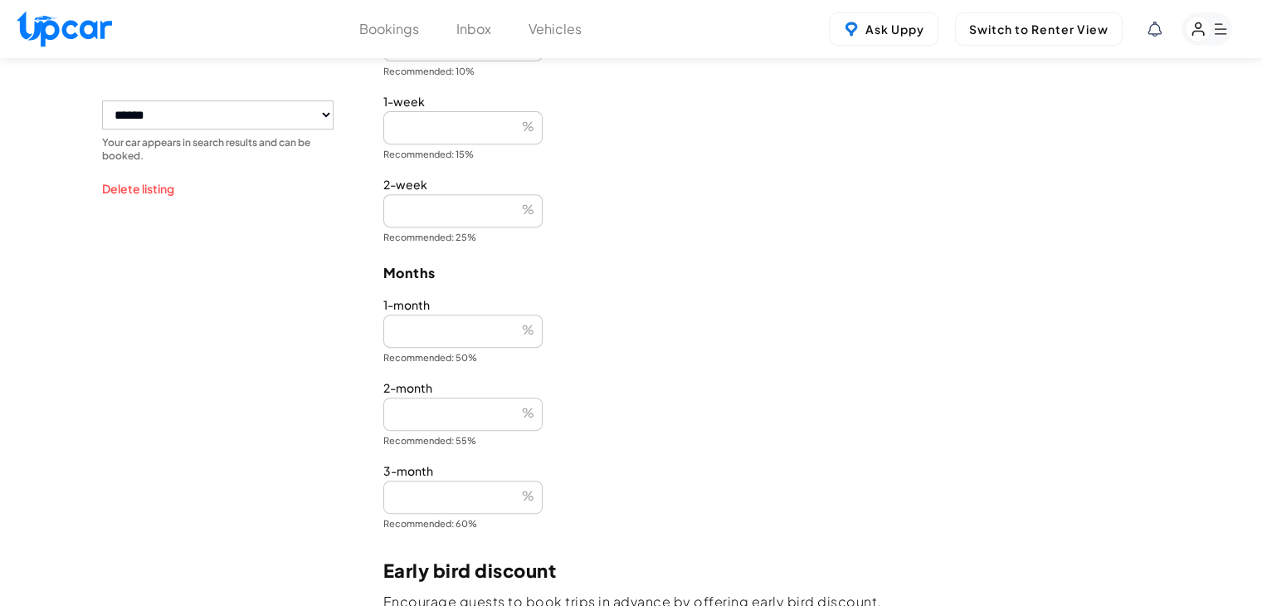
scroll to position [664, 0]
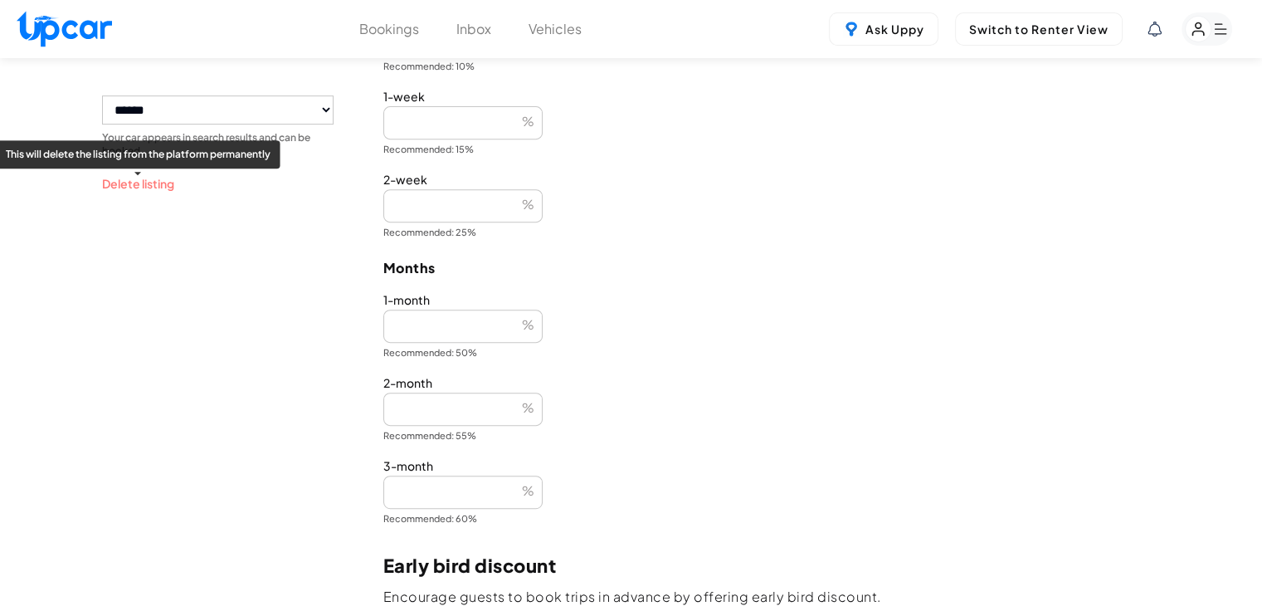
click at [140, 187] on button "Delete listing" at bounding box center [138, 183] width 72 height 17
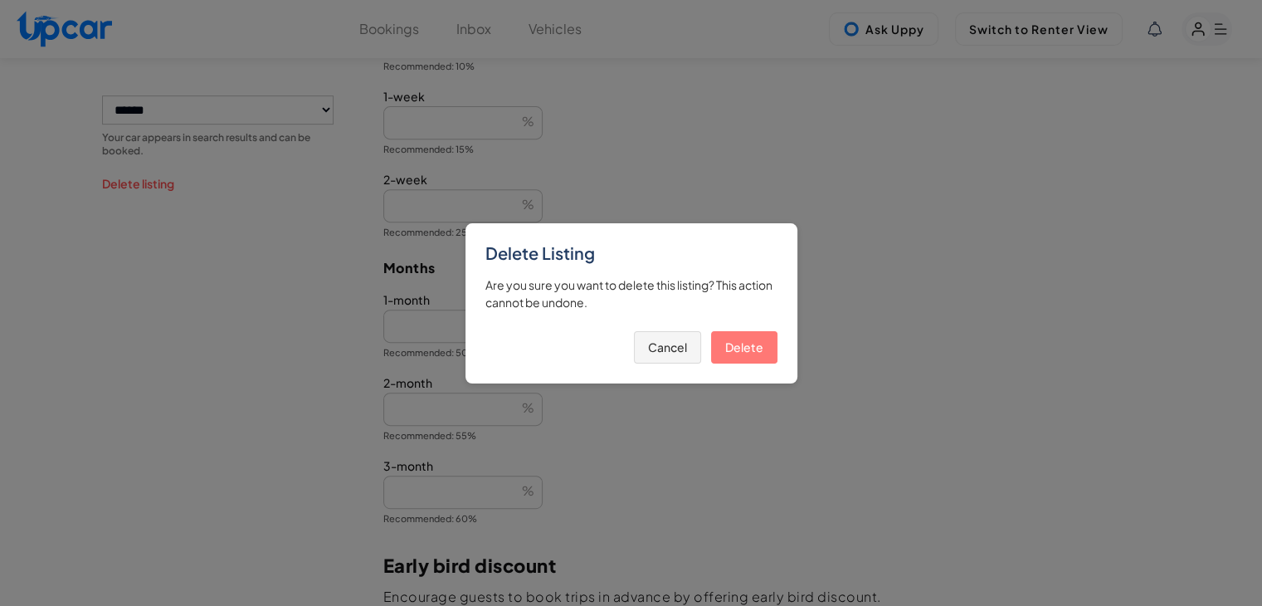
click at [723, 346] on button "Delete" at bounding box center [744, 347] width 66 height 32
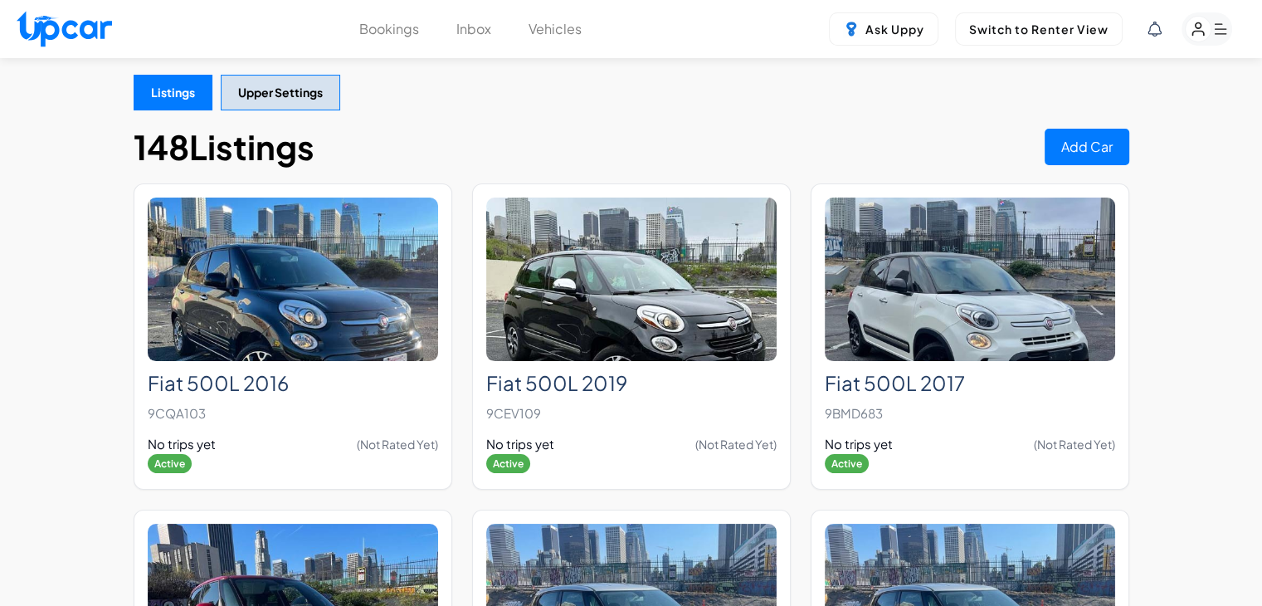
click at [567, 31] on button "Vehicles" at bounding box center [554, 29] width 53 height 20
click at [553, 34] on button "Vehicles" at bounding box center [554, 29] width 53 height 20
click at [1218, 27] on rect "button" at bounding box center [1206, 28] width 51 height 33
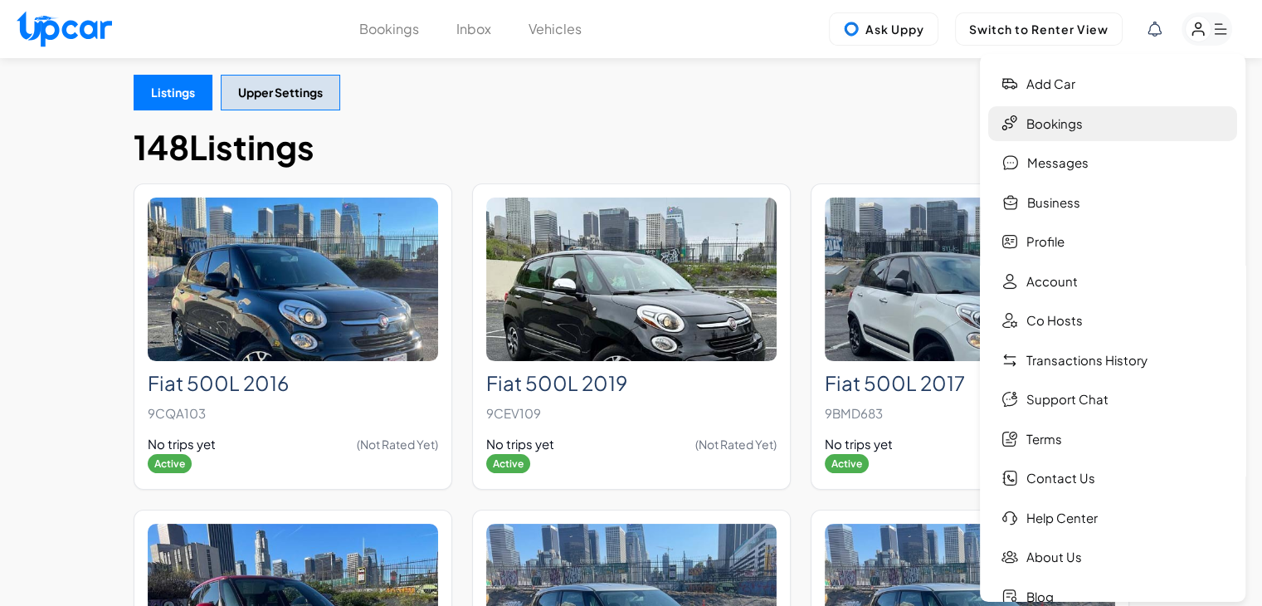
click at [1117, 134] on link "Bookings" at bounding box center [1112, 124] width 249 height 36
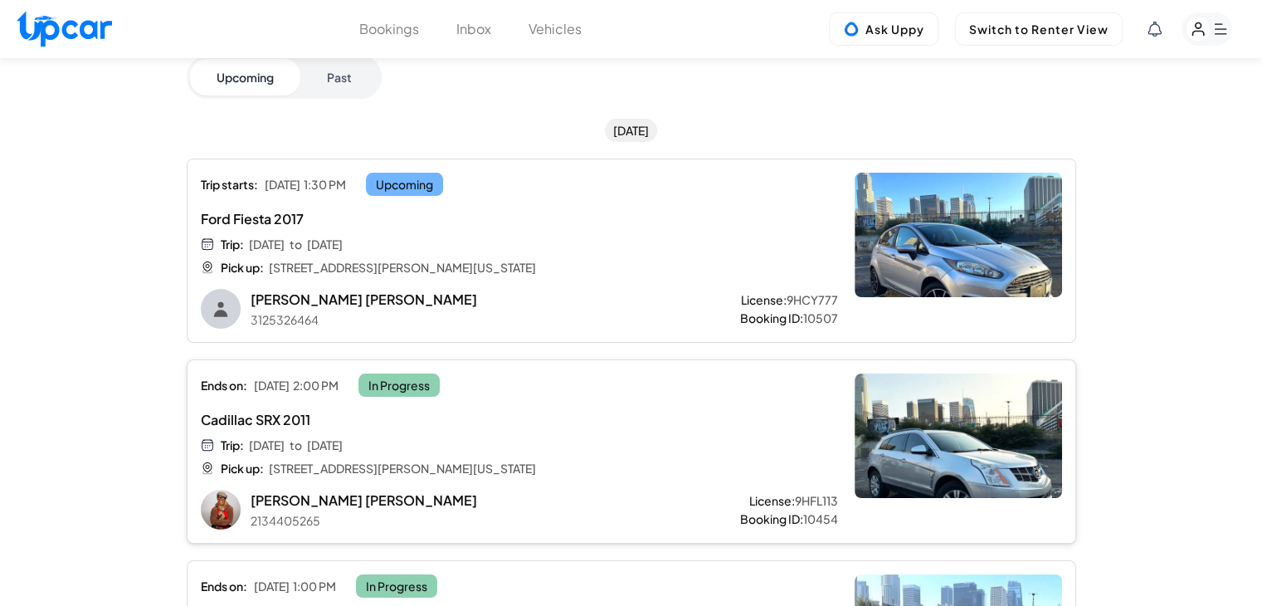
scroll to position [83, 0]
click at [1197, 43] on rect "button" at bounding box center [1206, 28] width 51 height 33
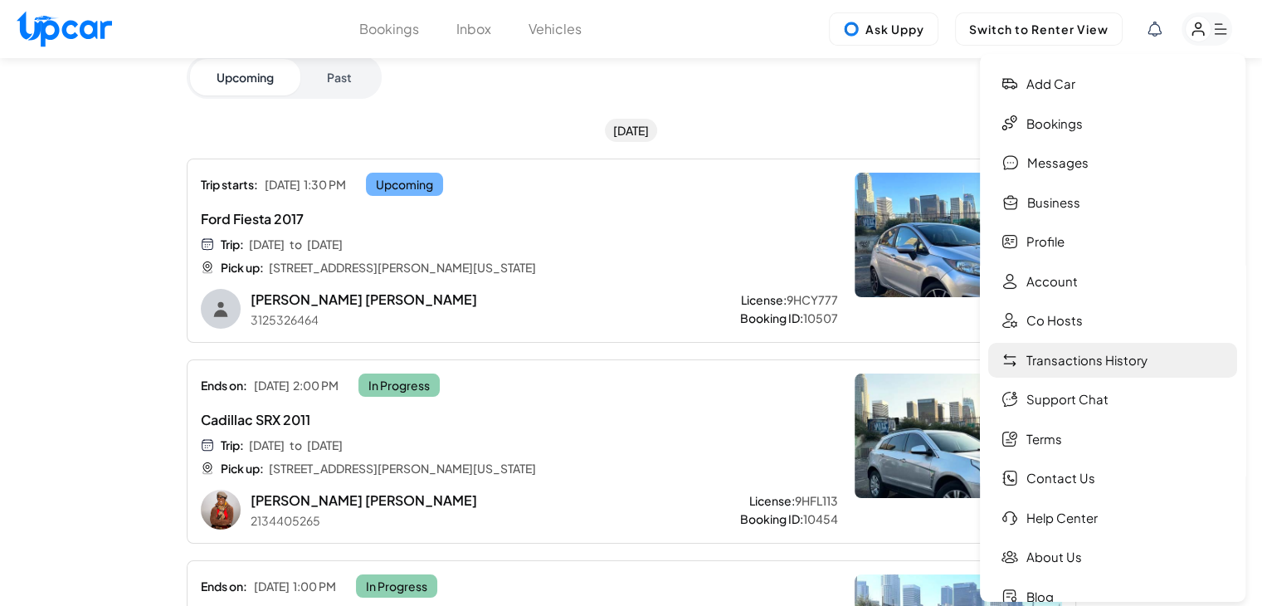
click at [1081, 365] on link "Transactions History" at bounding box center [1112, 361] width 249 height 36
select select "****"
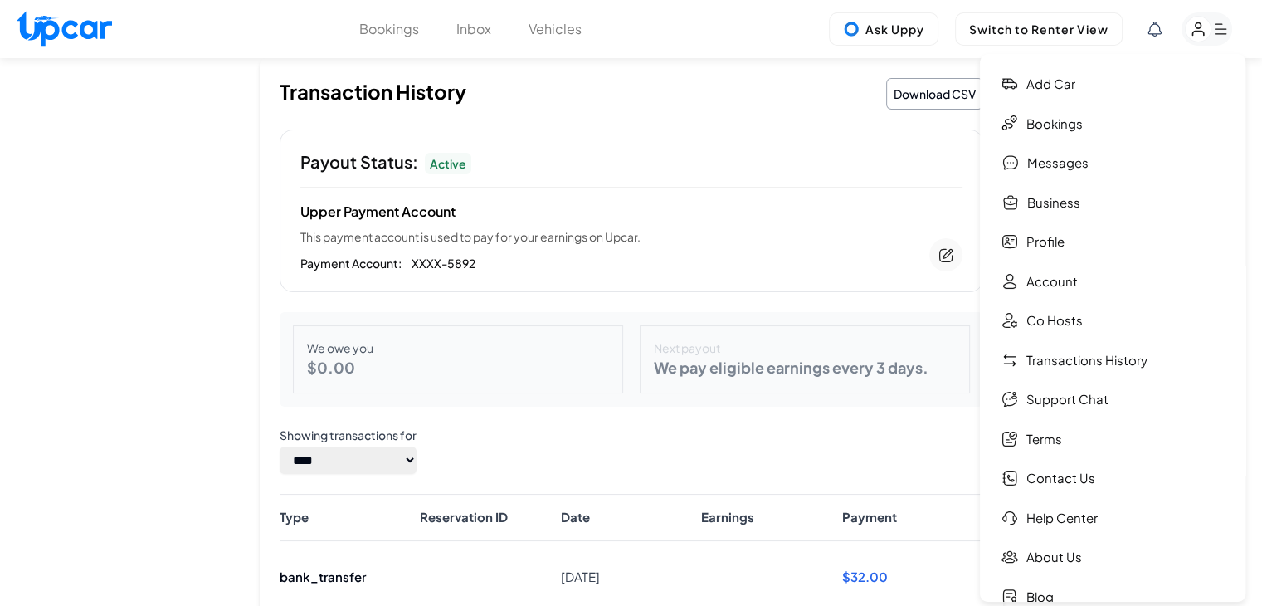
click at [189, 322] on div "Transaction History Download CSV Payout Status: Active Upper Payment Account Th…" at bounding box center [631, 401] width 1262 height 686
